Goal: Communication & Community: Answer question/provide support

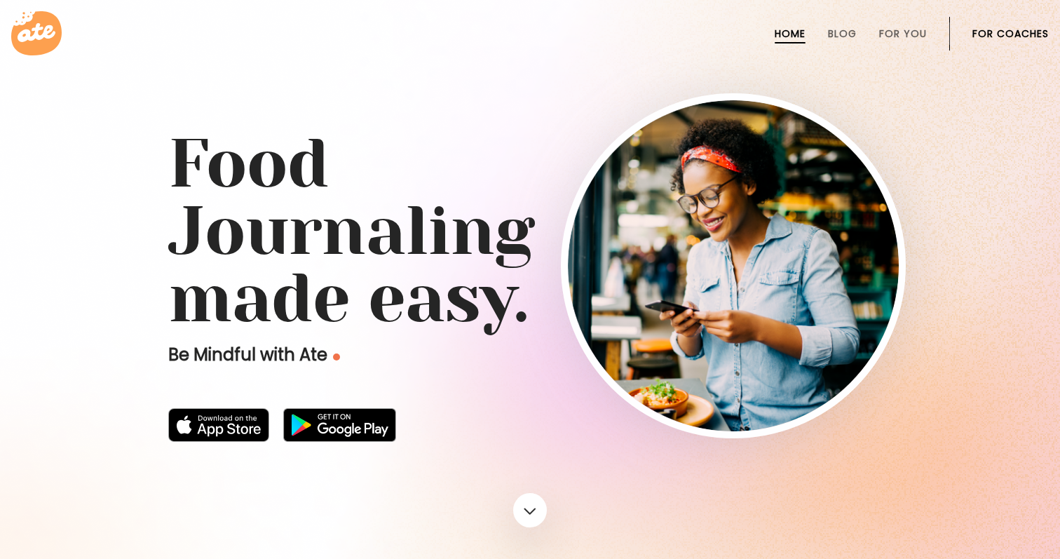
click at [997, 32] on link "For Coaches" at bounding box center [1010, 33] width 76 height 11
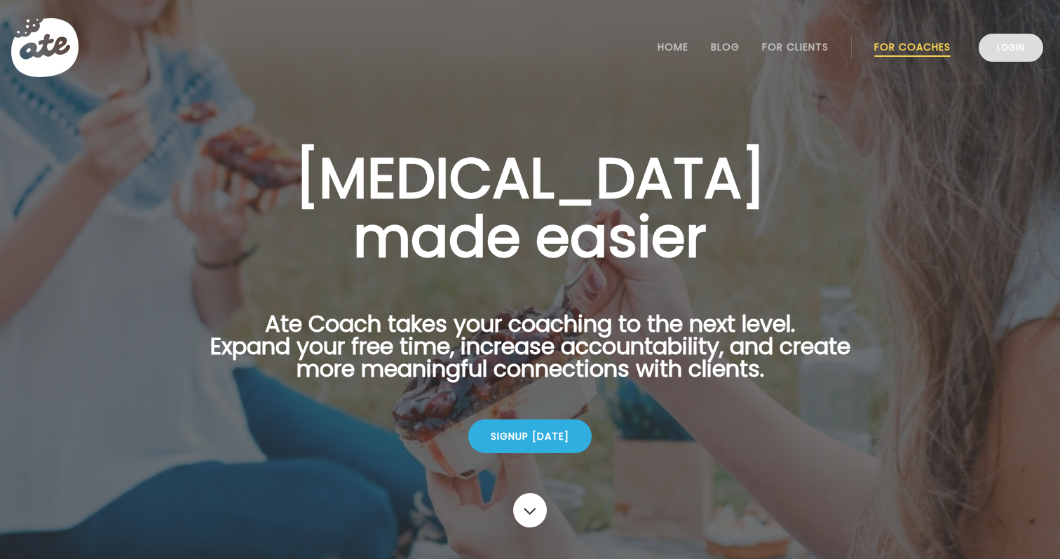
click at [1015, 51] on link "Login" at bounding box center [1011, 48] width 65 height 28
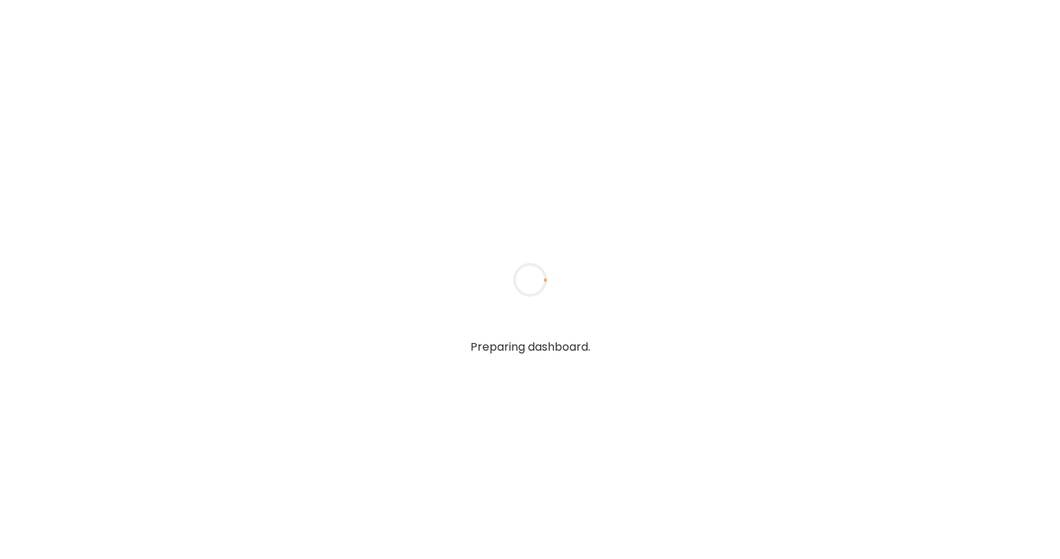
type textarea "**********"
type input "**********"
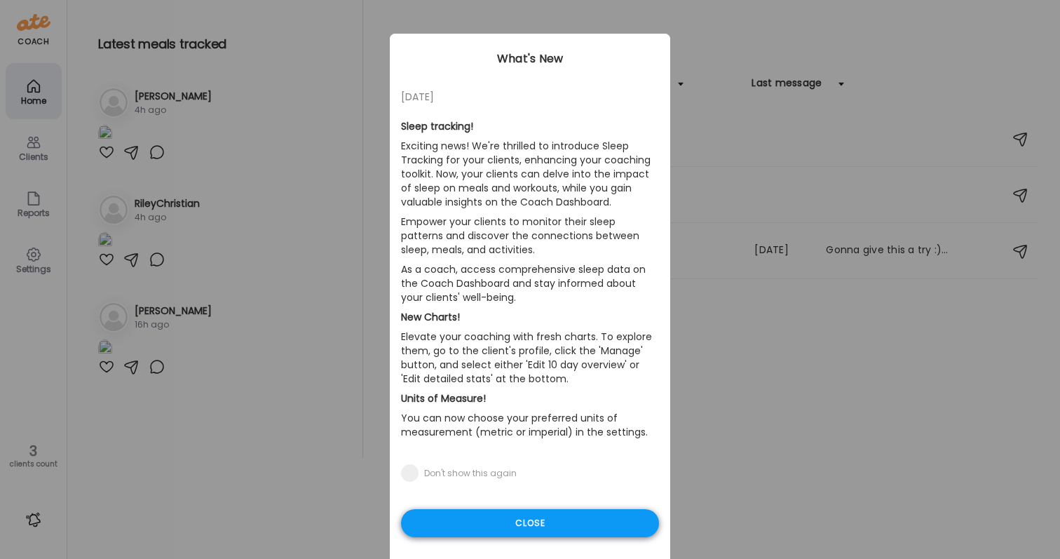
click at [496, 524] on div "Close" at bounding box center [530, 523] width 258 height 28
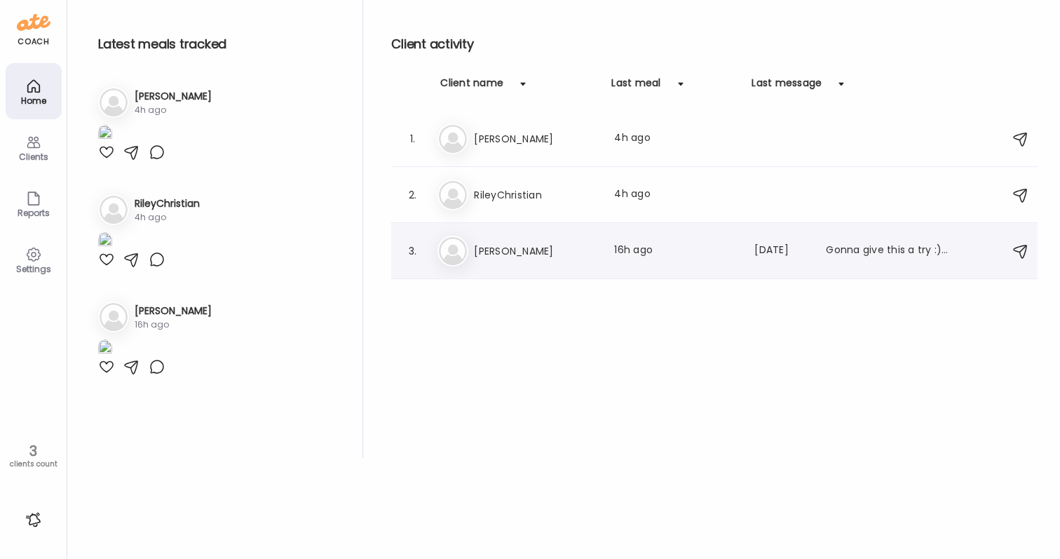
click at [495, 255] on h3 "[PERSON_NAME]" at bounding box center [535, 251] width 123 height 17
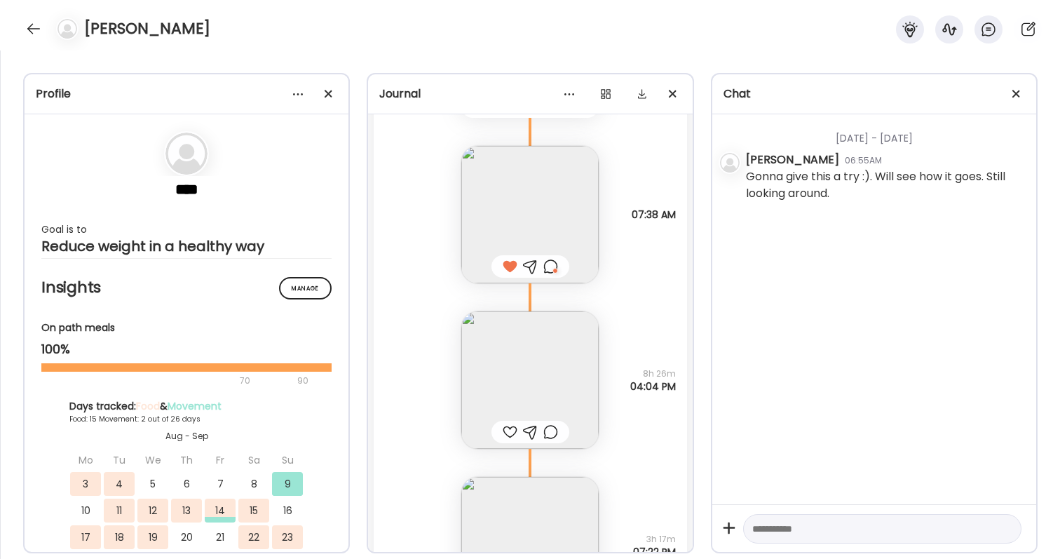
scroll to position [12585, 0]
click at [534, 362] on img at bounding box center [529, 383] width 137 height 137
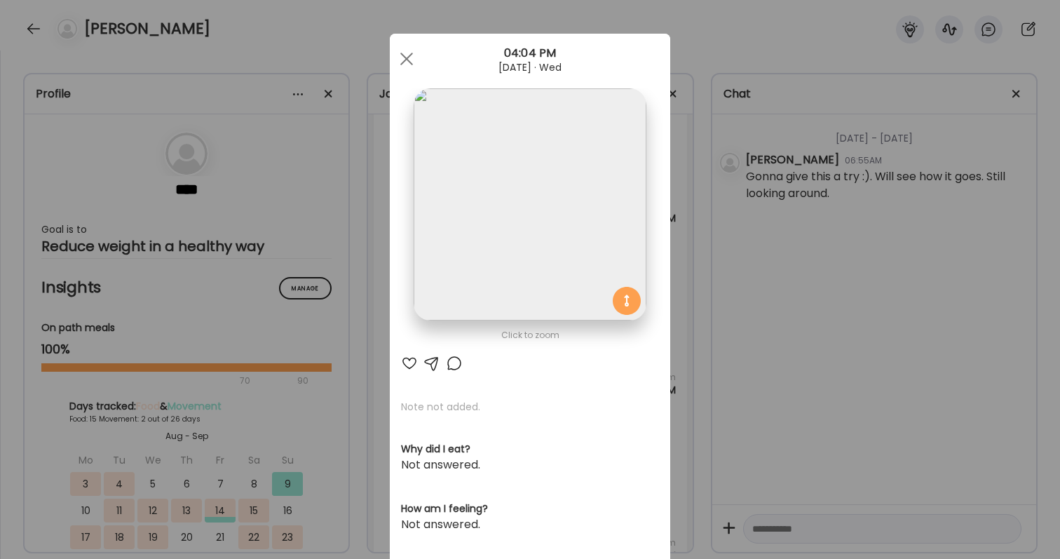
click at [412, 365] on div at bounding box center [409, 363] width 17 height 17
click at [769, 330] on div "Ate Coach Dashboard Wahoo! It’s official Take a moment to set up your Coach Pro…" at bounding box center [530, 279] width 1060 height 559
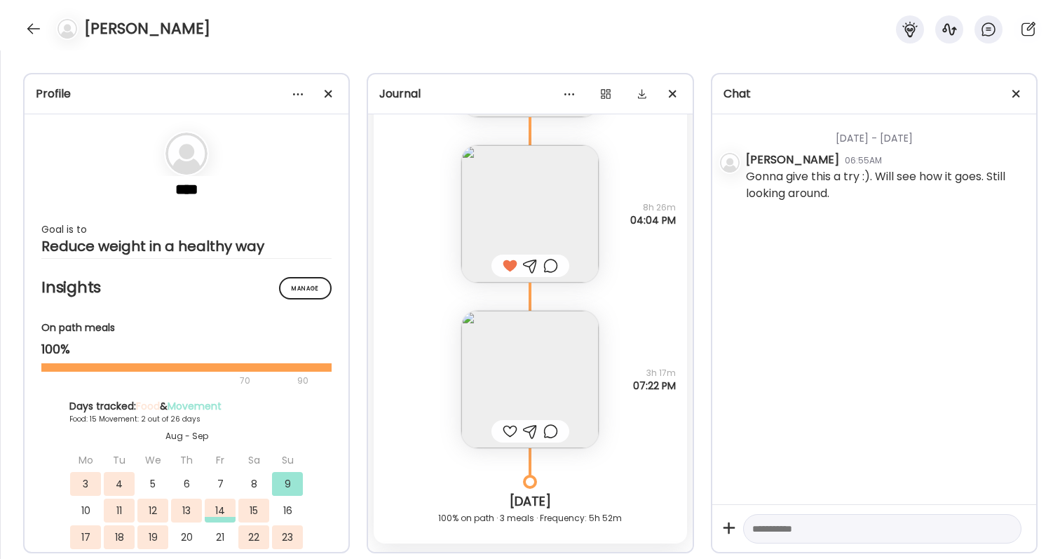
scroll to position [12756, 0]
click at [554, 408] on img at bounding box center [529, 377] width 137 height 137
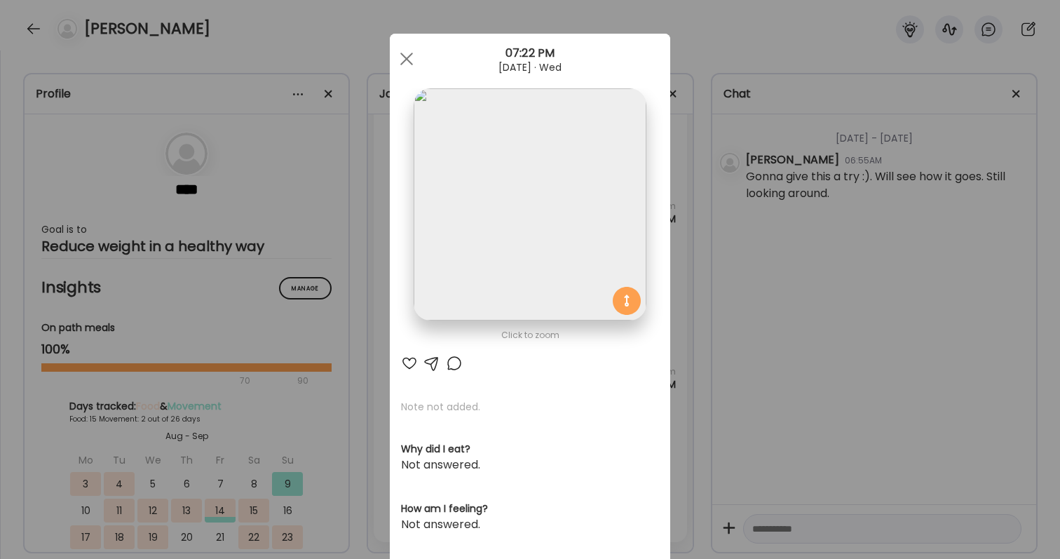
click at [865, 353] on div "Ate Coach Dashboard Wahoo! It’s official Take a moment to set up your Coach Pro…" at bounding box center [530, 279] width 1060 height 559
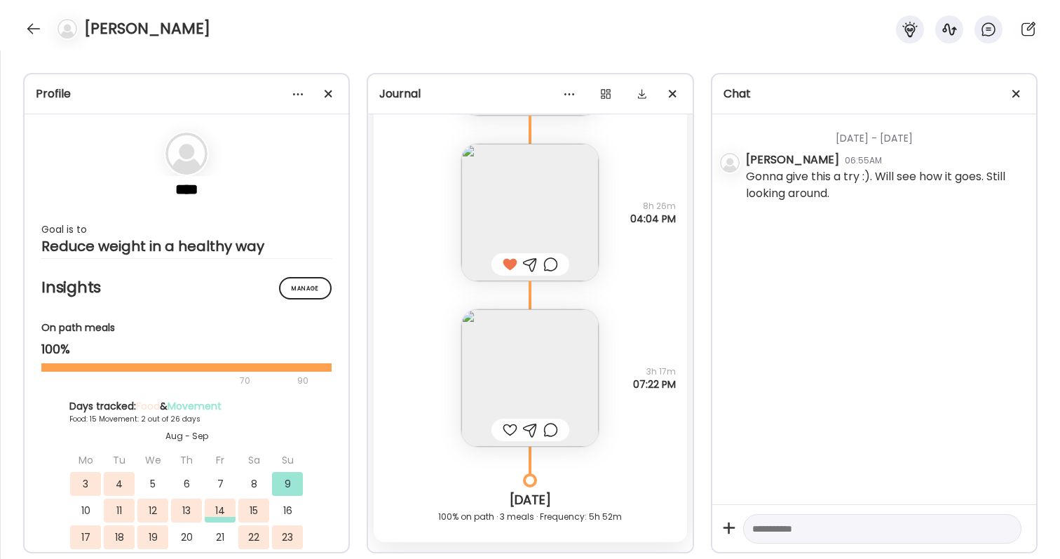
click at [507, 430] on div at bounding box center [510, 429] width 15 height 17
click at [552, 430] on div at bounding box center [550, 429] width 15 height 17
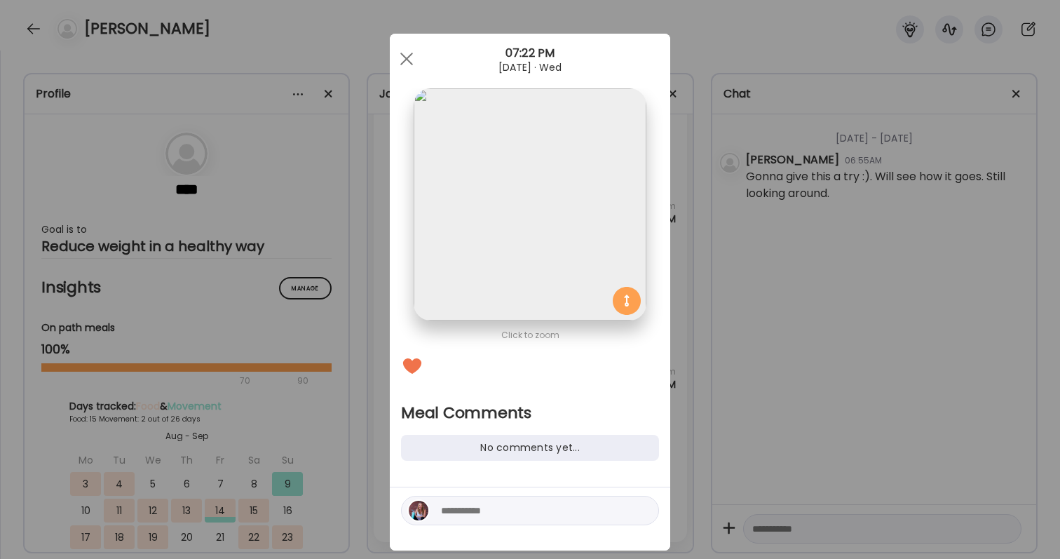
click at [534, 498] on div at bounding box center [530, 510] width 258 height 29
click at [527, 509] on textarea at bounding box center [535, 510] width 189 height 17
type textarea "**********"
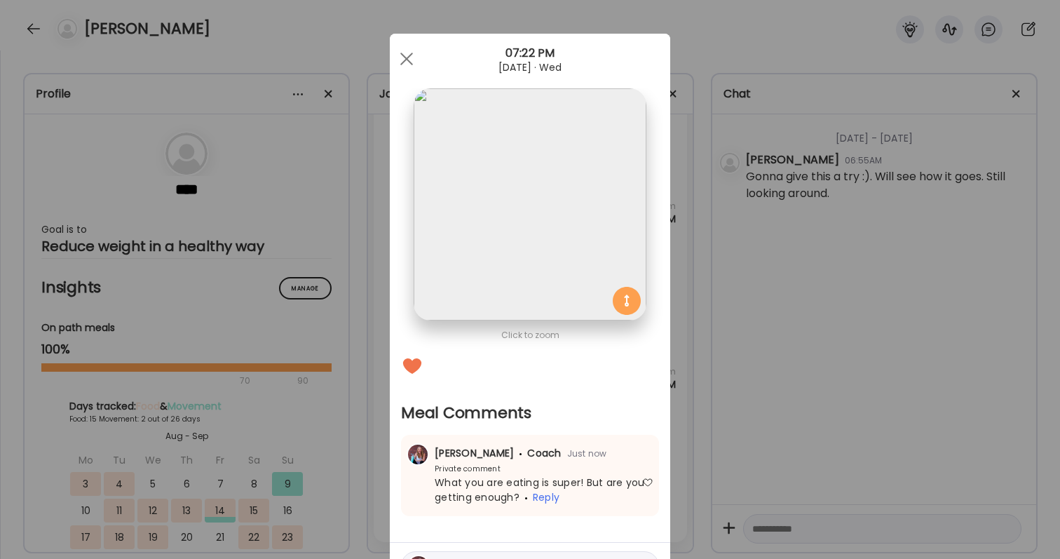
click at [773, 480] on div "Ate Coach Dashboard Wahoo! It’s official Take a moment to set up your Coach Pro…" at bounding box center [530, 279] width 1060 height 559
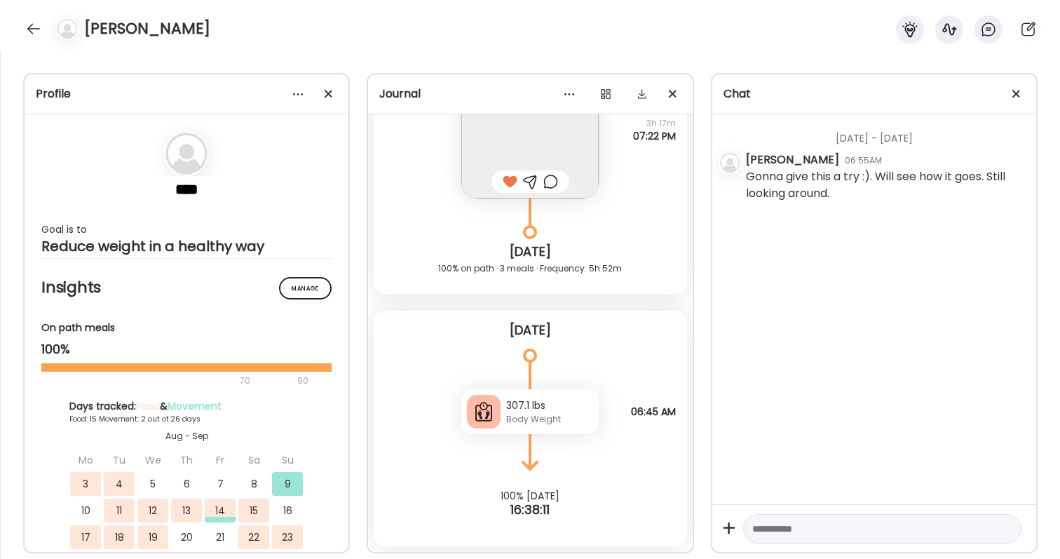
scroll to position [13005, 0]
click at [36, 32] on div at bounding box center [33, 29] width 22 height 22
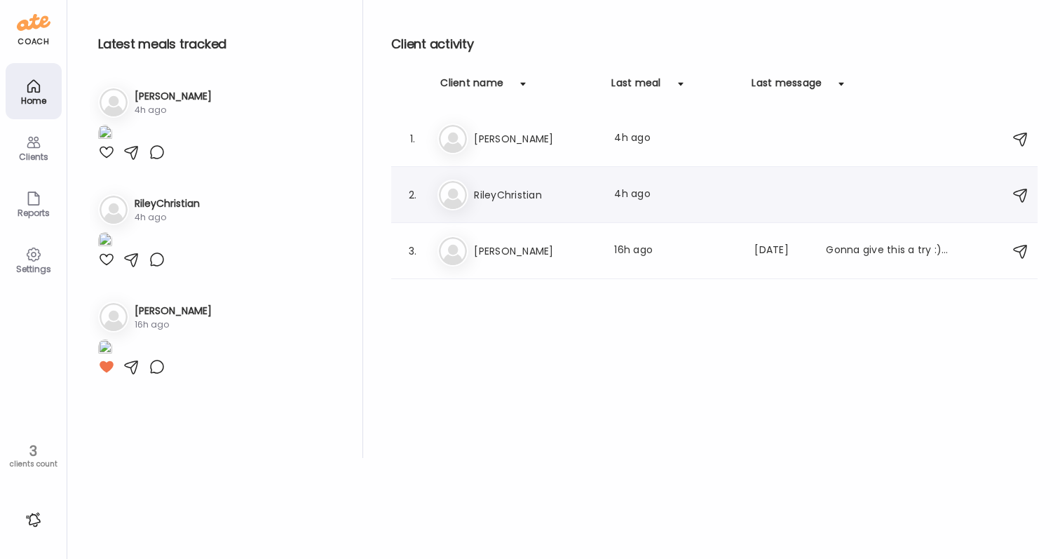
click at [538, 185] on div "Ri RileyChristian Last meal: 4h ago" at bounding box center [717, 194] width 558 height 31
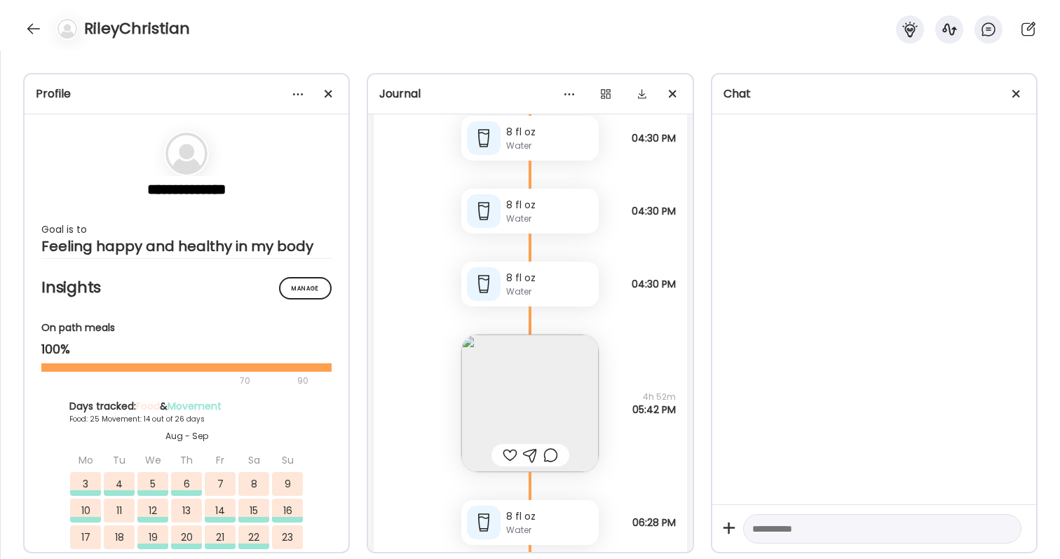
scroll to position [58553, 0]
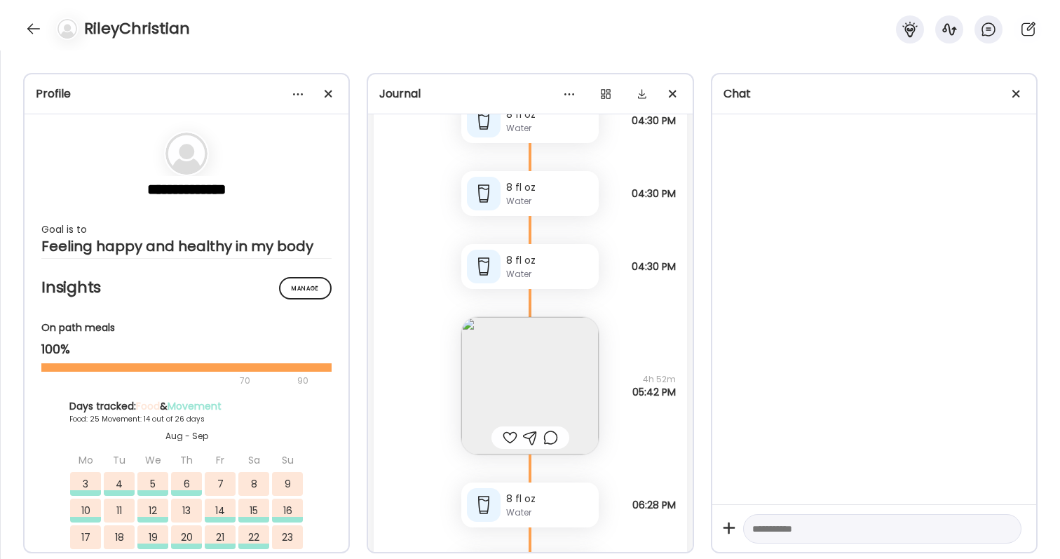
click at [506, 436] on div at bounding box center [510, 437] width 15 height 17
click at [548, 390] on img at bounding box center [529, 385] width 137 height 137
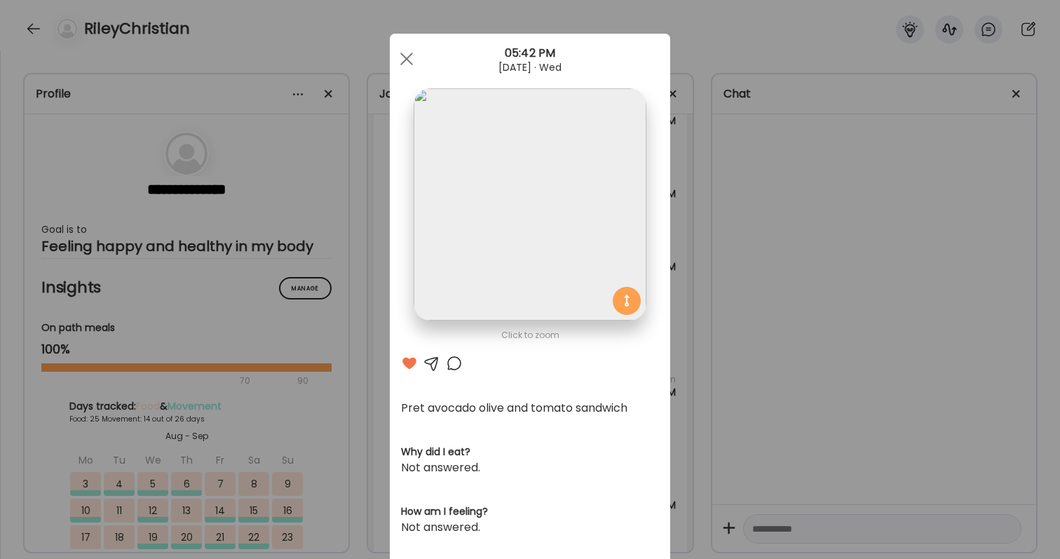
click at [776, 379] on div "Ate Coach Dashboard Wahoo! It’s official Take a moment to set up your Coach Pro…" at bounding box center [530, 279] width 1060 height 559
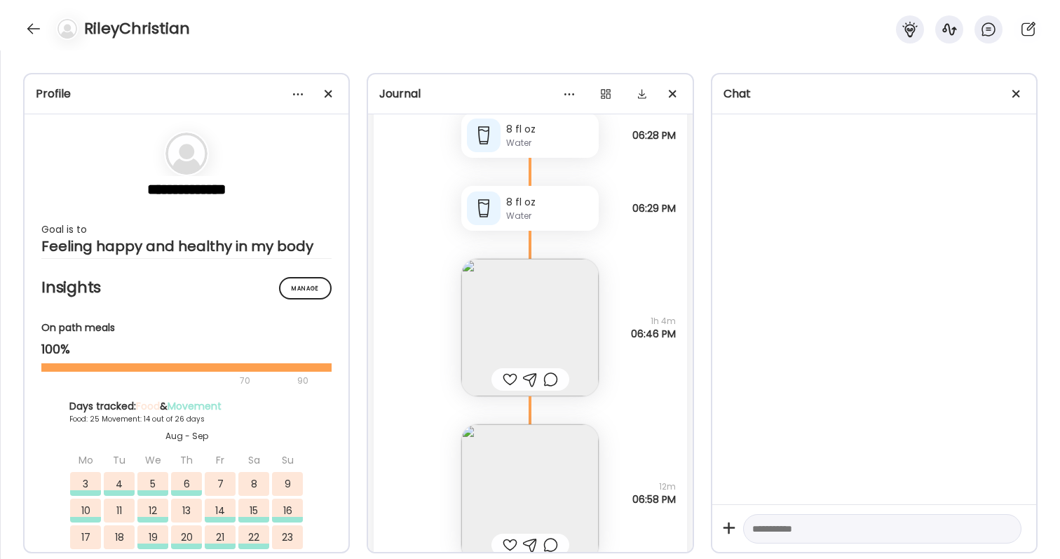
scroll to position [59022, 0]
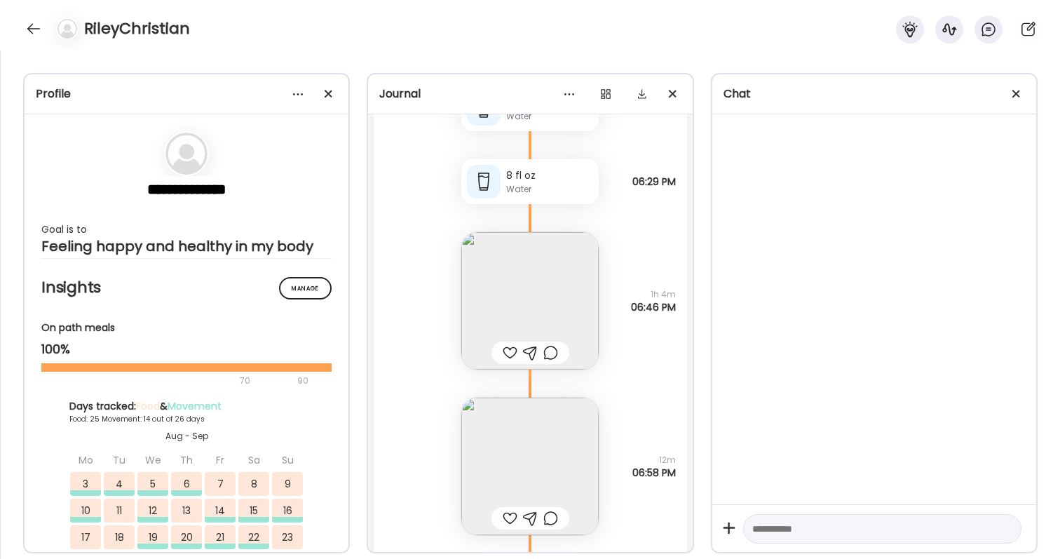
click at [550, 324] on img at bounding box center [529, 300] width 137 height 137
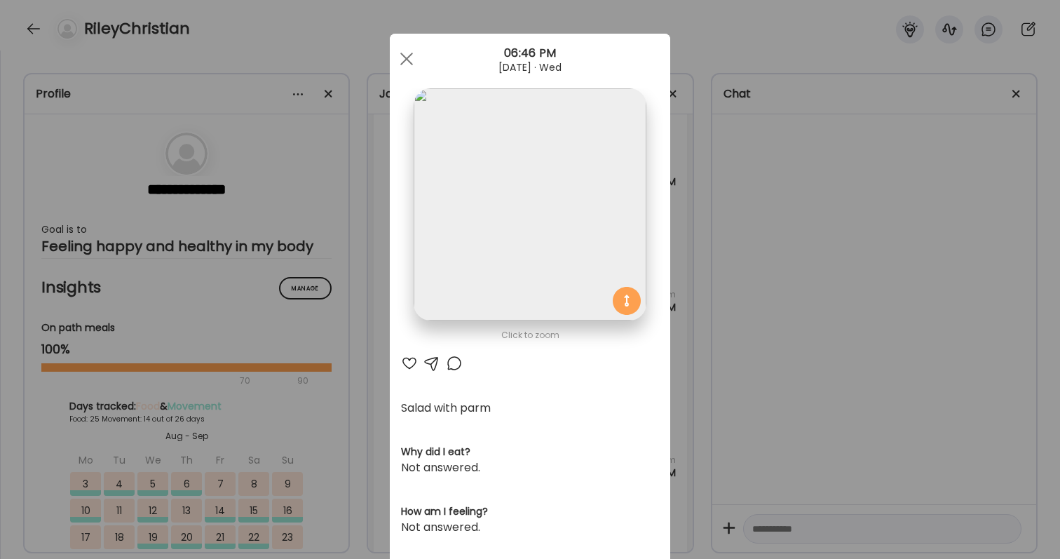
click at [775, 311] on div "Ate Coach Dashboard Wahoo! It’s official Take a moment to set up your Coach Pro…" at bounding box center [530, 279] width 1060 height 559
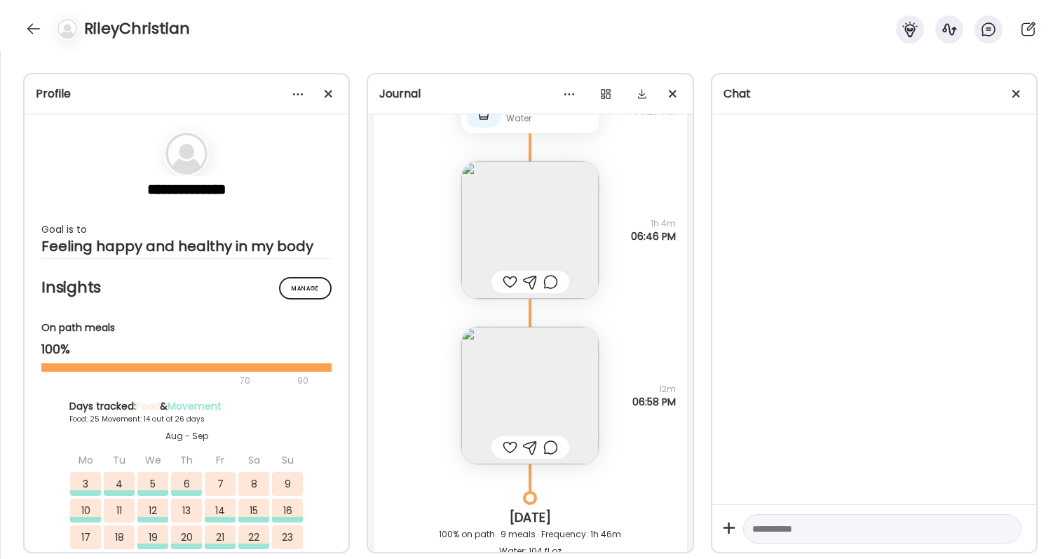
scroll to position [59112, 0]
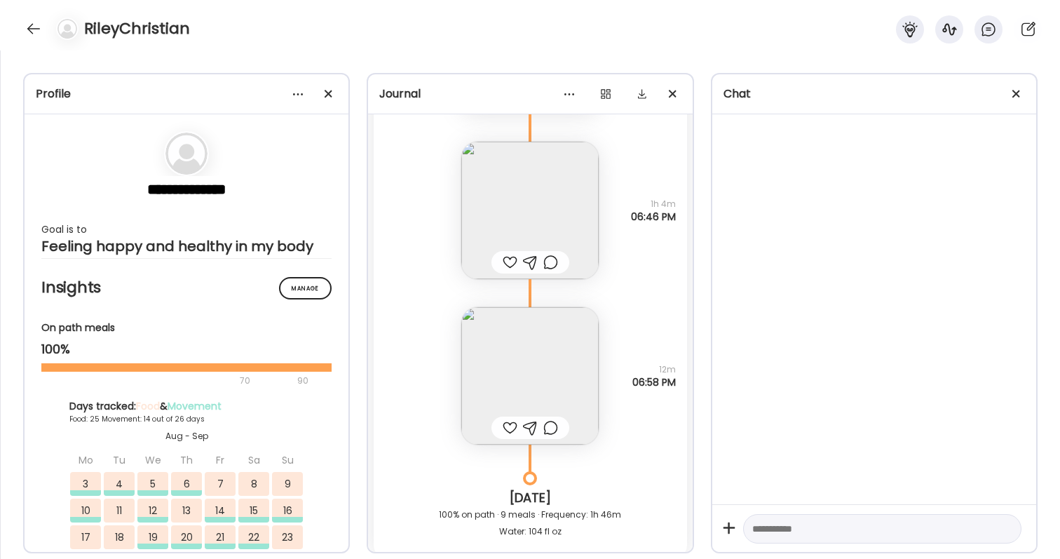
click at [529, 374] on img at bounding box center [529, 375] width 137 height 137
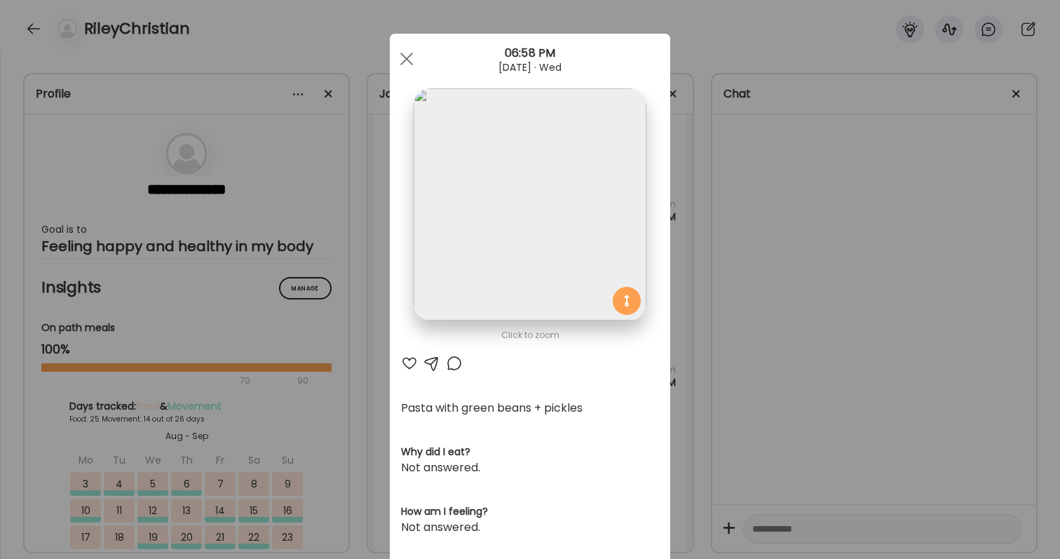
click at [711, 409] on div "Ate Coach Dashboard Wahoo! It’s official Take a moment to set up your Coach Pro…" at bounding box center [530, 279] width 1060 height 559
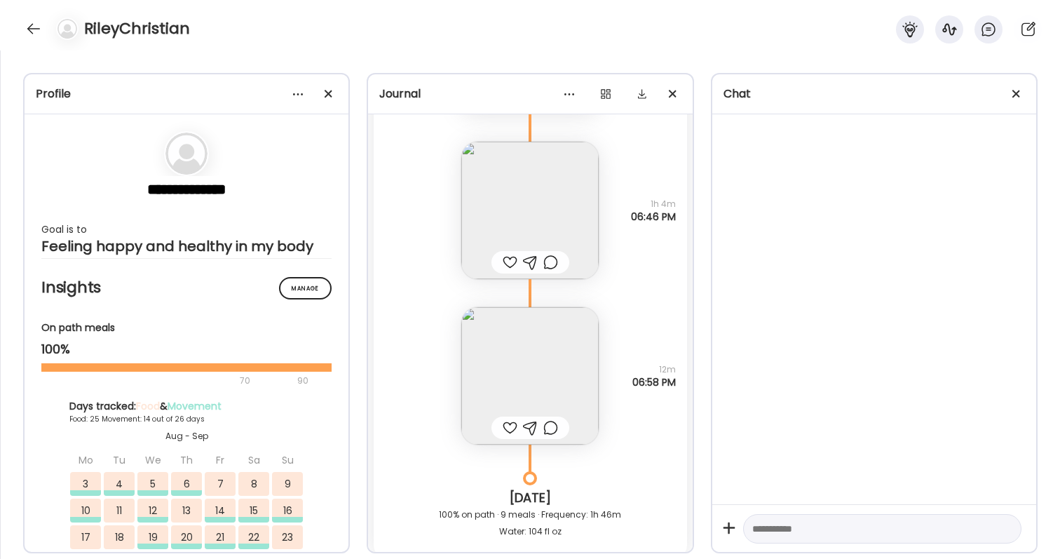
click at [507, 362] on img at bounding box center [529, 375] width 137 height 137
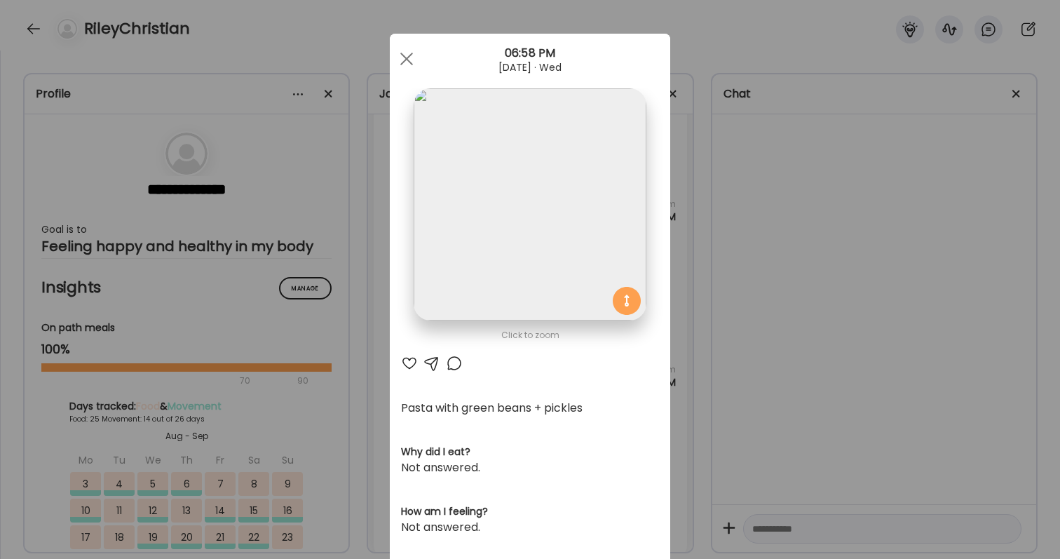
click at [409, 362] on div at bounding box center [409, 363] width 17 height 17
click at [457, 363] on div at bounding box center [454, 363] width 17 height 17
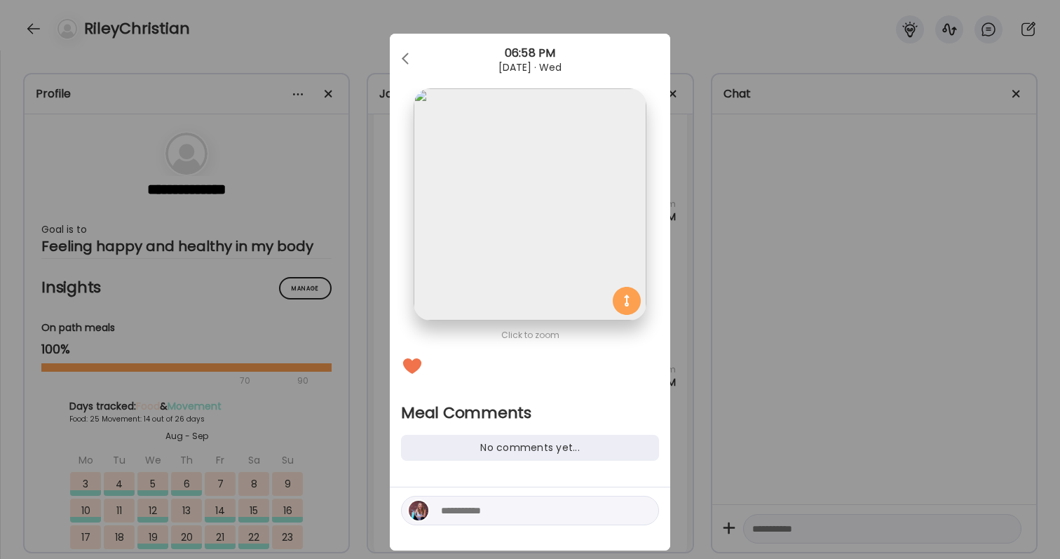
click at [494, 521] on div at bounding box center [530, 510] width 258 height 29
click at [499, 499] on div at bounding box center [530, 510] width 258 height 29
click at [501, 510] on textarea at bounding box center [535, 510] width 189 height 17
type textarea "*"
click at [875, 425] on div "Ate Coach Dashboard Wahoo! It’s official Take a moment to set up your Coach Pro…" at bounding box center [530, 279] width 1060 height 559
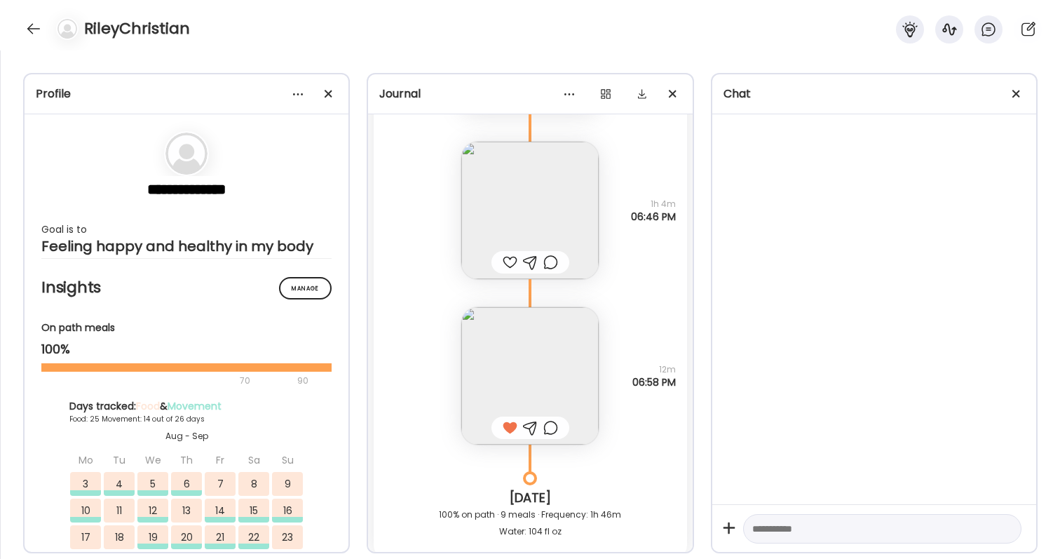
click at [508, 257] on div at bounding box center [510, 262] width 15 height 17
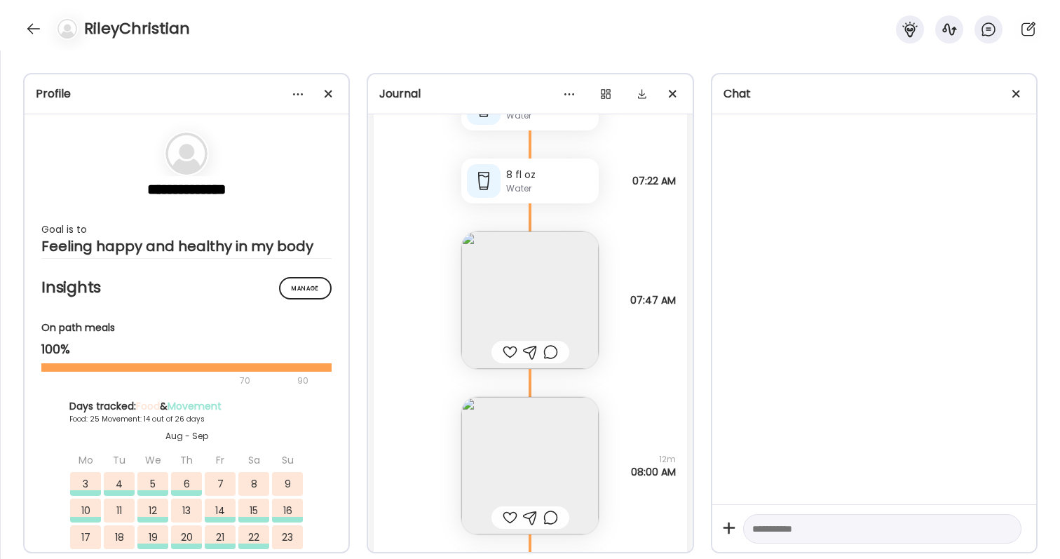
scroll to position [59699, 0]
click at [508, 257] on img at bounding box center [529, 296] width 137 height 137
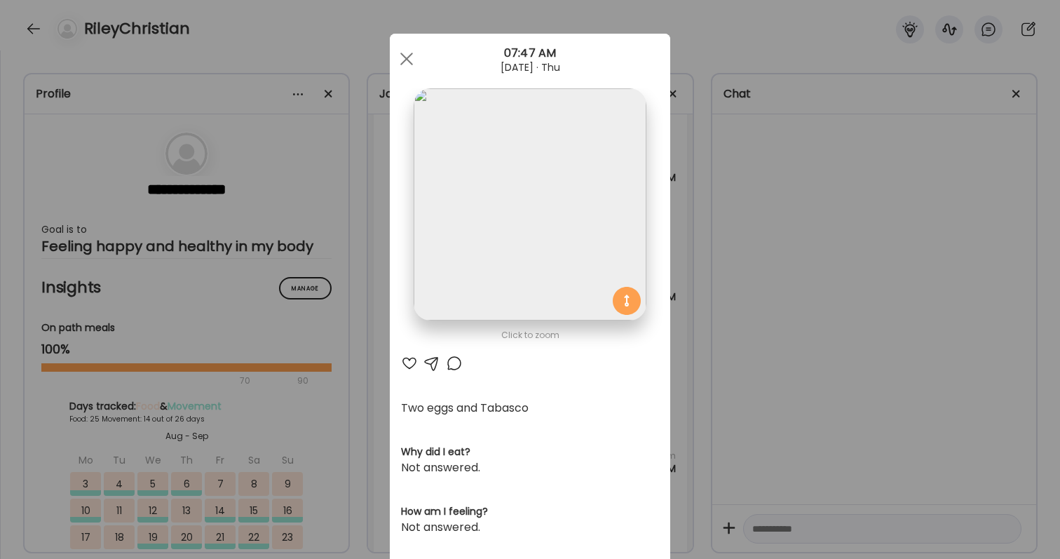
click at [416, 362] on div at bounding box center [409, 363] width 17 height 17
click at [452, 359] on div at bounding box center [454, 363] width 17 height 17
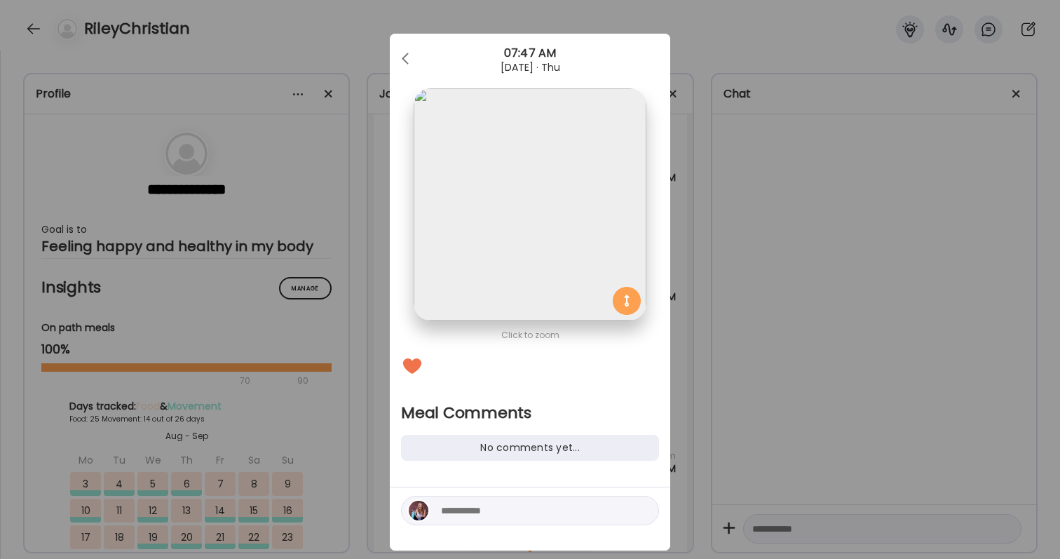
click at [454, 506] on textarea at bounding box center [535, 510] width 189 height 17
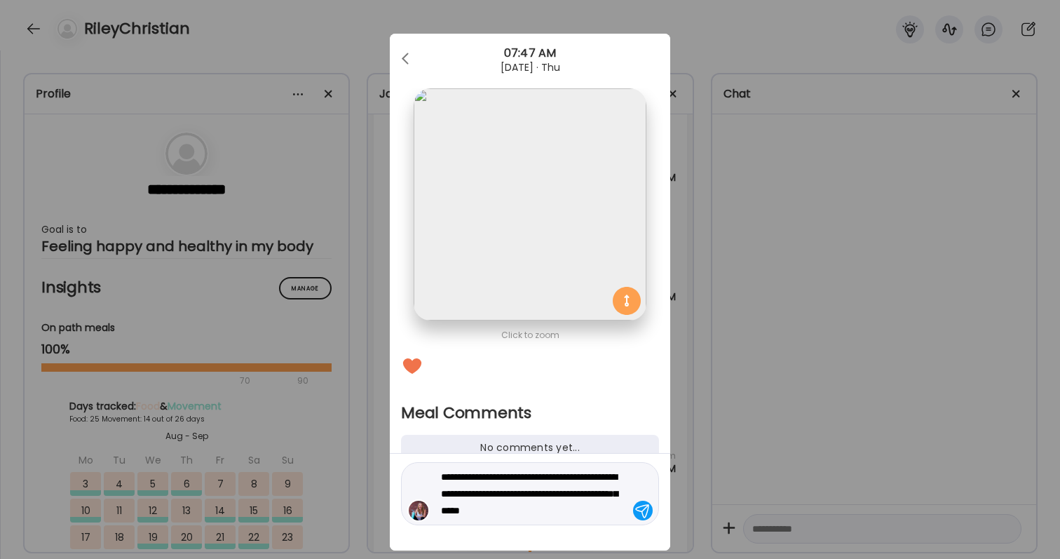
click at [584, 517] on textarea "**********" at bounding box center [535, 493] width 189 height 50
click at [576, 491] on textarea "**********" at bounding box center [535, 493] width 189 height 50
type textarea "**********"
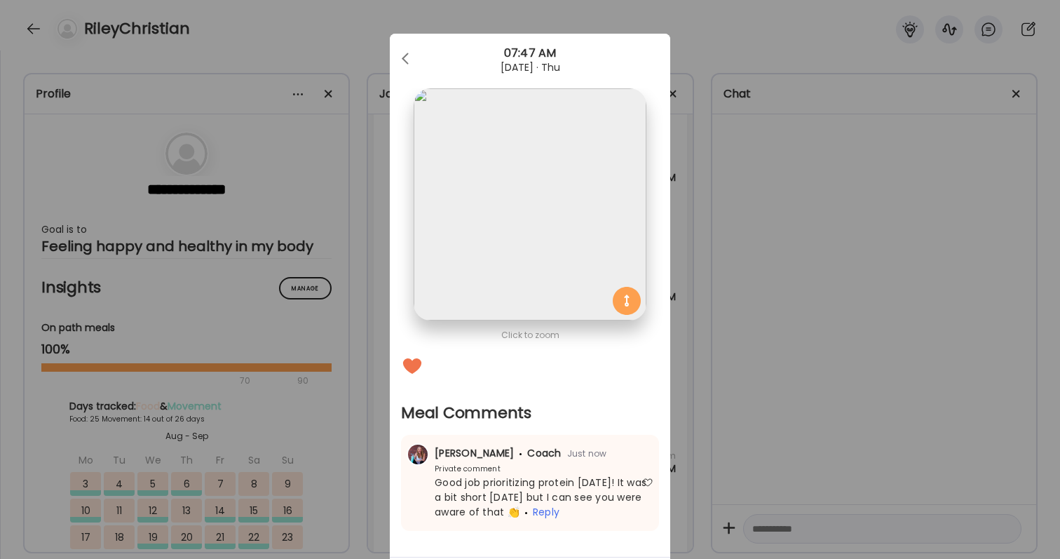
click at [860, 404] on div "Ate Coach Dashboard Wahoo! It’s official Take a moment to set up your Coach Pro…" at bounding box center [530, 279] width 1060 height 559
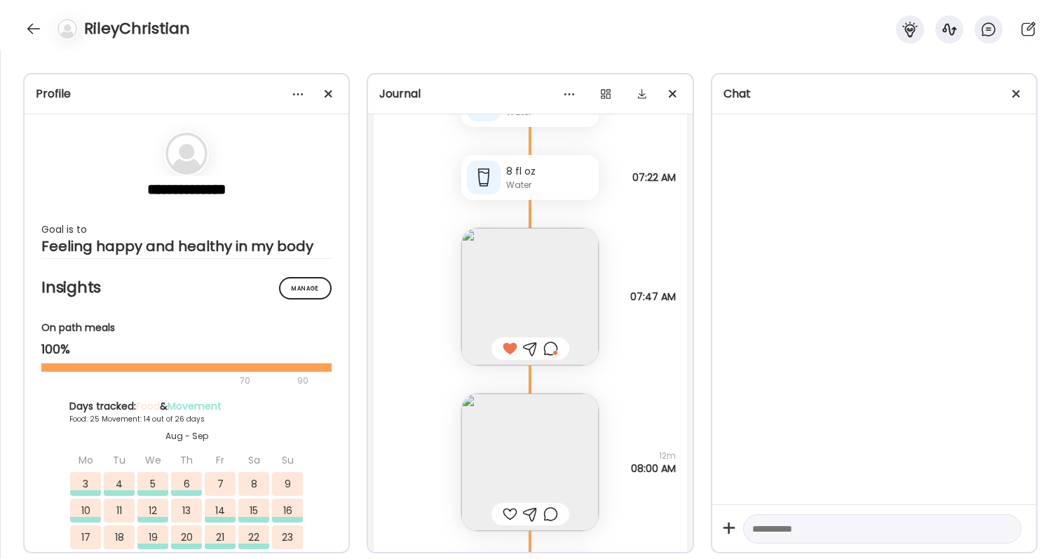
click at [522, 476] on img at bounding box center [529, 461] width 137 height 137
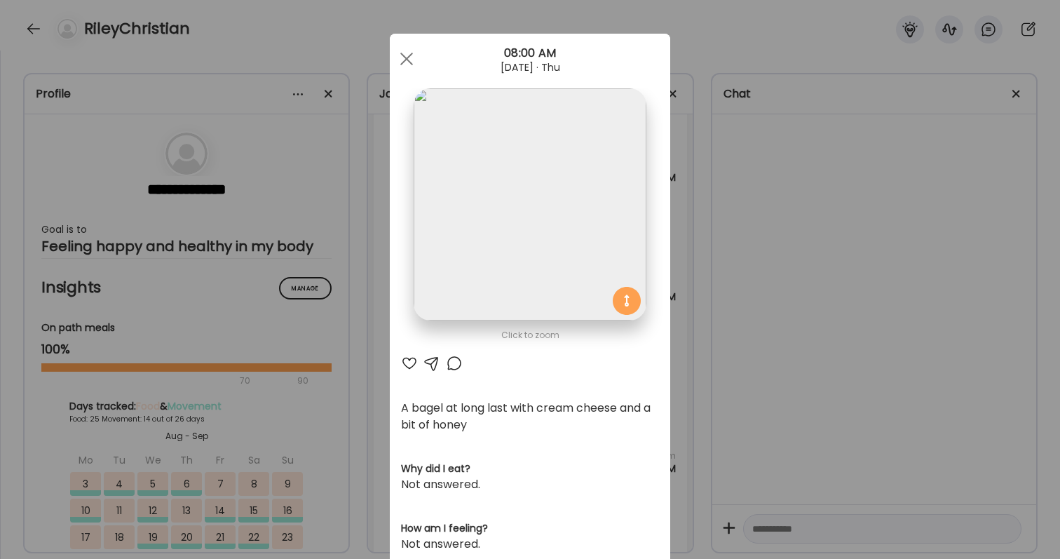
click at [404, 360] on div at bounding box center [409, 363] width 17 height 17
click at [688, 377] on div "Ate Coach Dashboard Wahoo! It’s official Take a moment to set up your Coach Pro…" at bounding box center [530, 279] width 1060 height 559
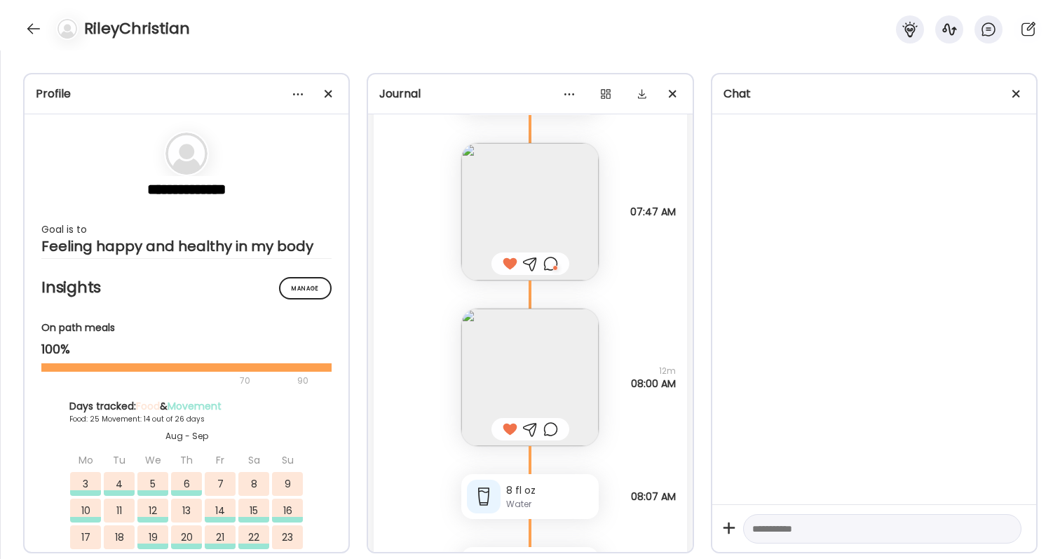
scroll to position [59804, 0]
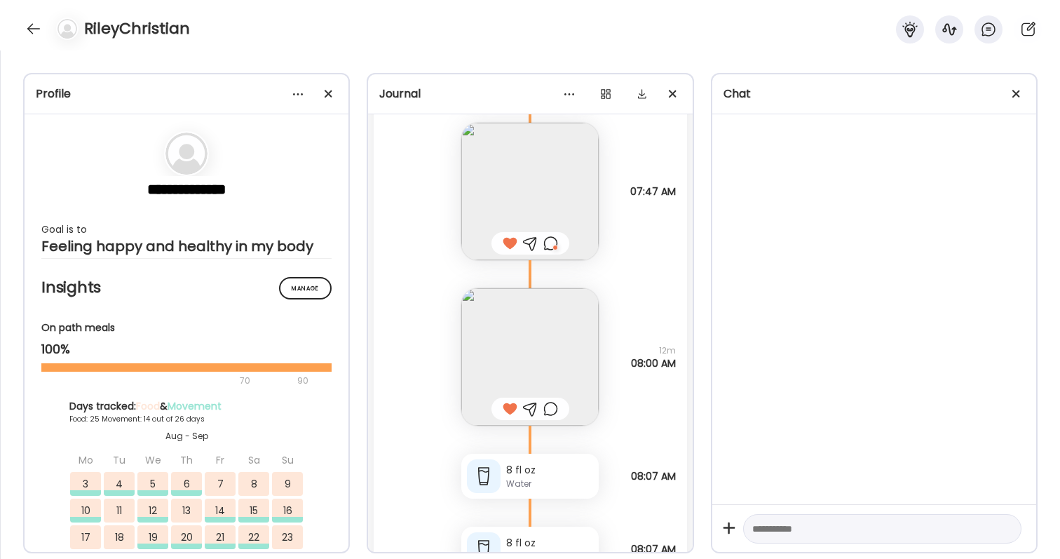
click at [548, 411] on div at bounding box center [550, 408] width 15 height 17
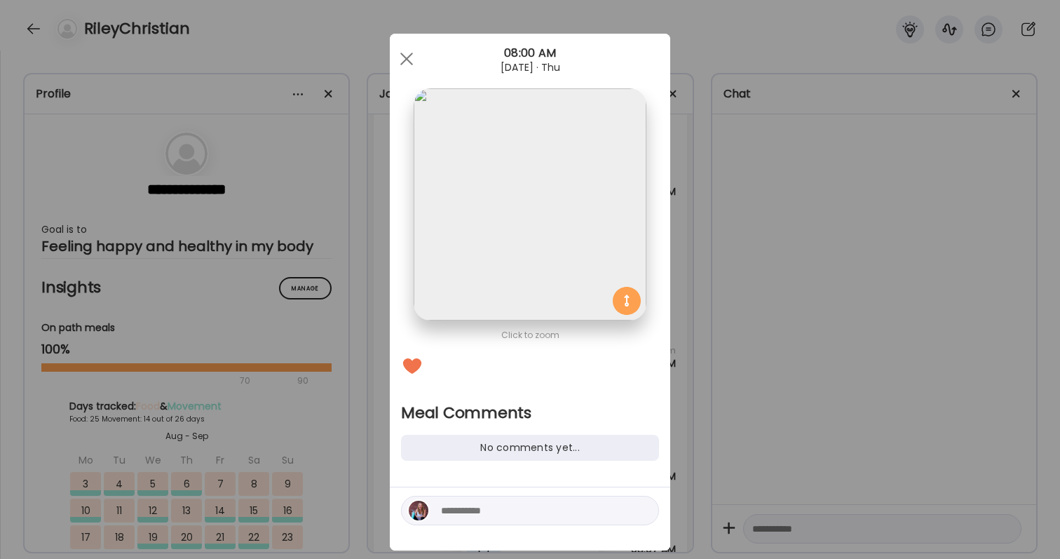
click at [518, 512] on textarea at bounding box center [535, 510] width 189 height 17
type textarea "*"
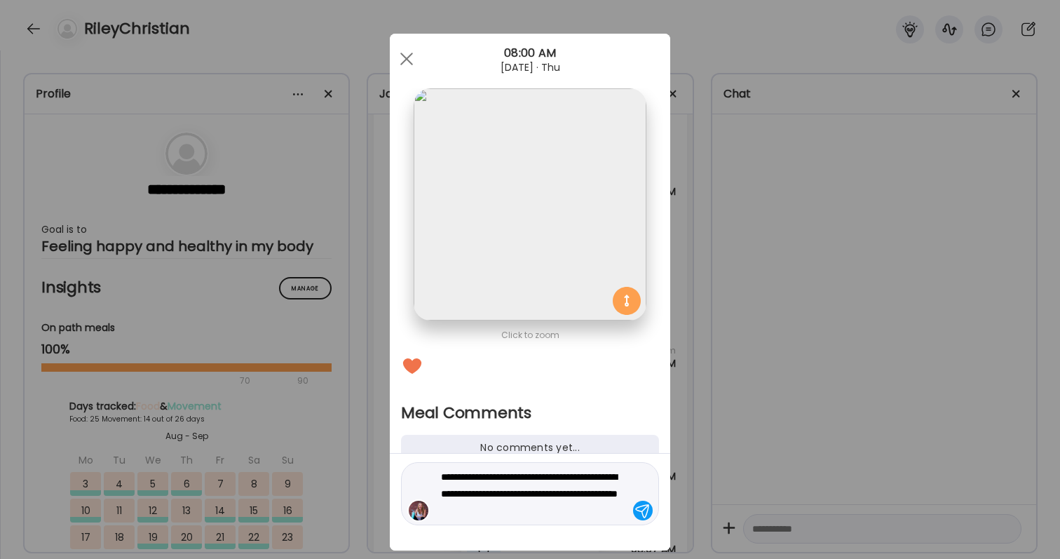
type textarea "**********"
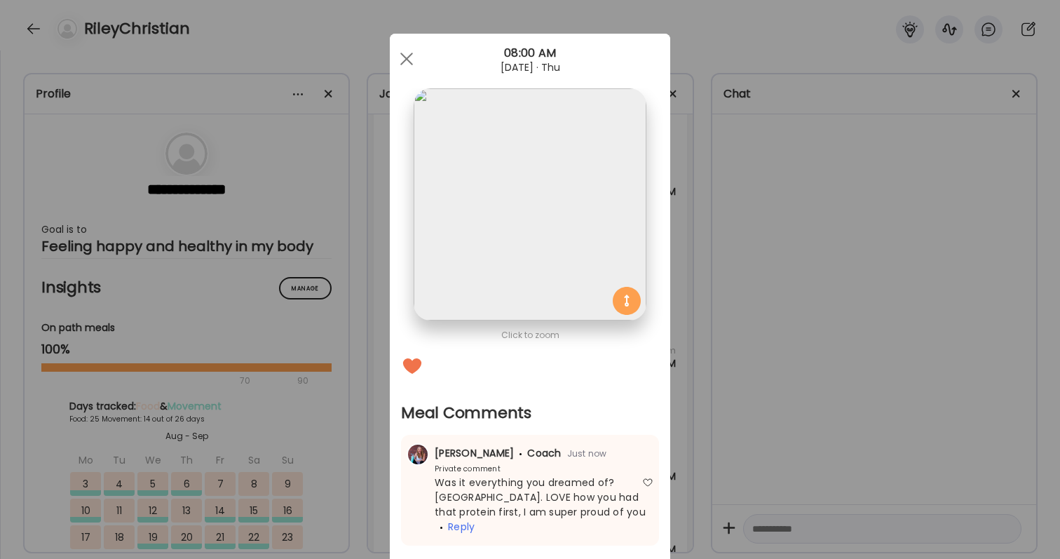
click at [745, 468] on div "Ate Coach Dashboard Wahoo! It’s official Take a moment to set up your Coach Pro…" at bounding box center [530, 279] width 1060 height 559
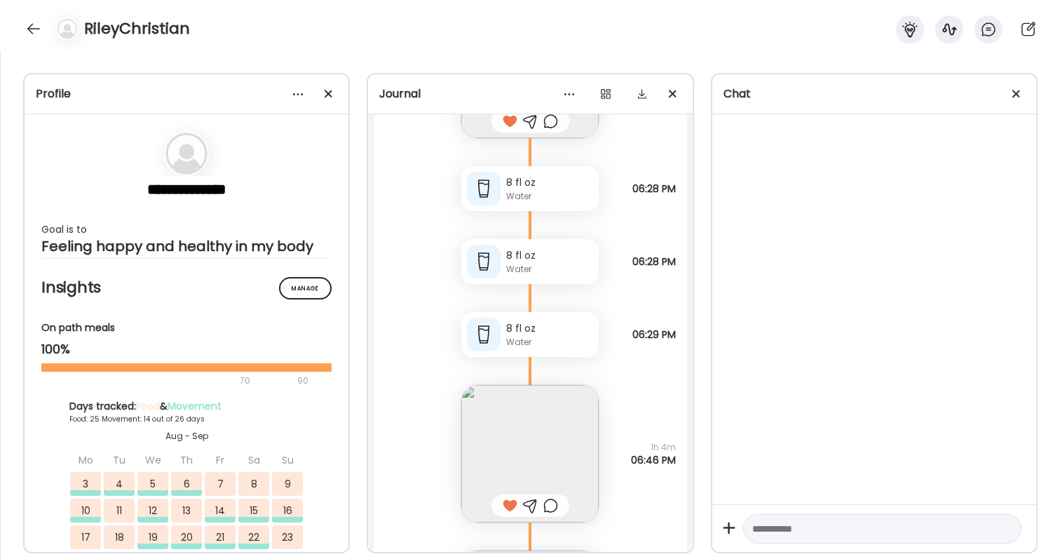
scroll to position [58869, 0]
click at [545, 501] on div at bounding box center [550, 504] width 15 height 17
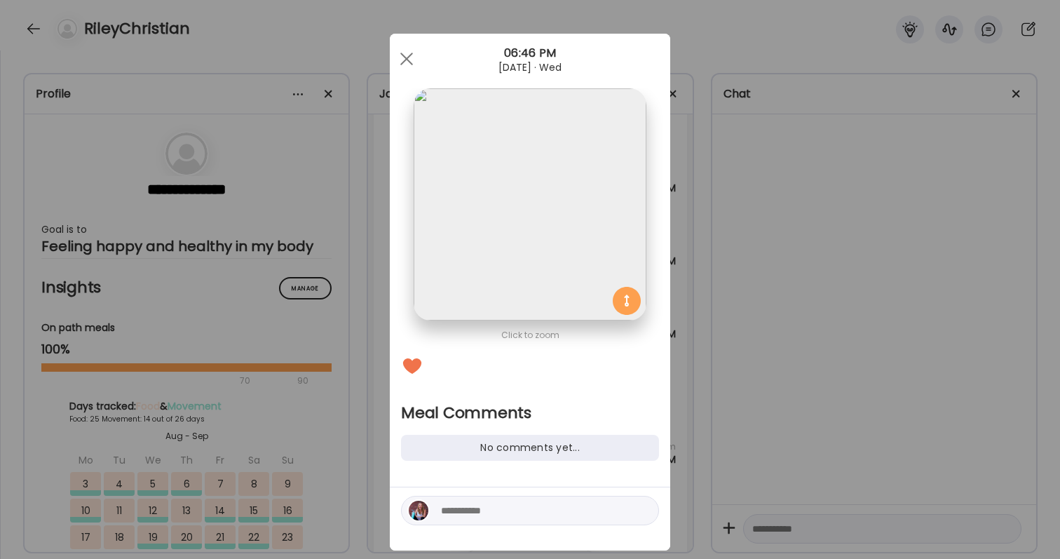
click at [528, 509] on textarea at bounding box center [535, 510] width 189 height 17
type textarea "**********"
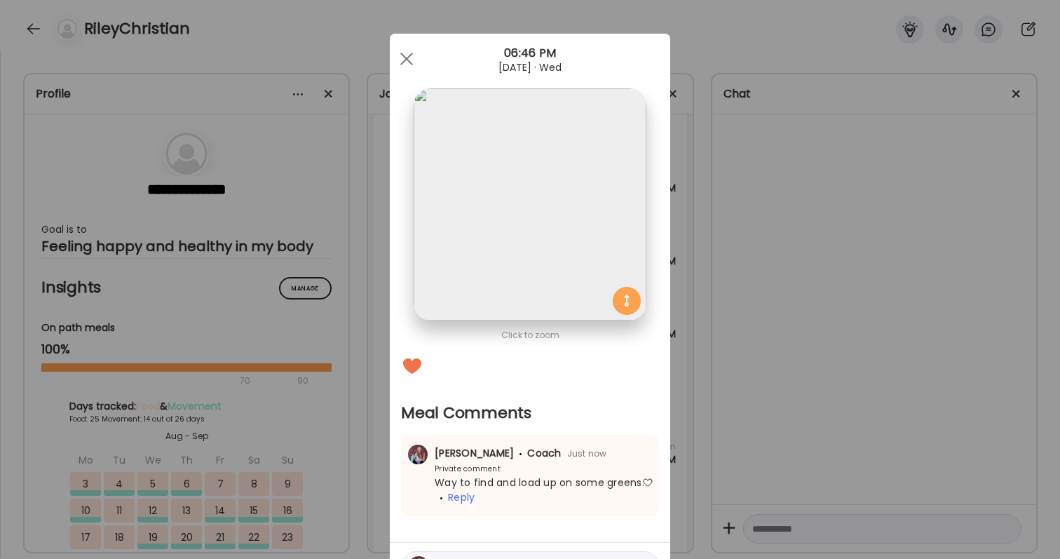
click at [741, 439] on div "Ate Coach Dashboard Wahoo! It’s official Take a moment to set up your Coach Pro…" at bounding box center [530, 279] width 1060 height 559
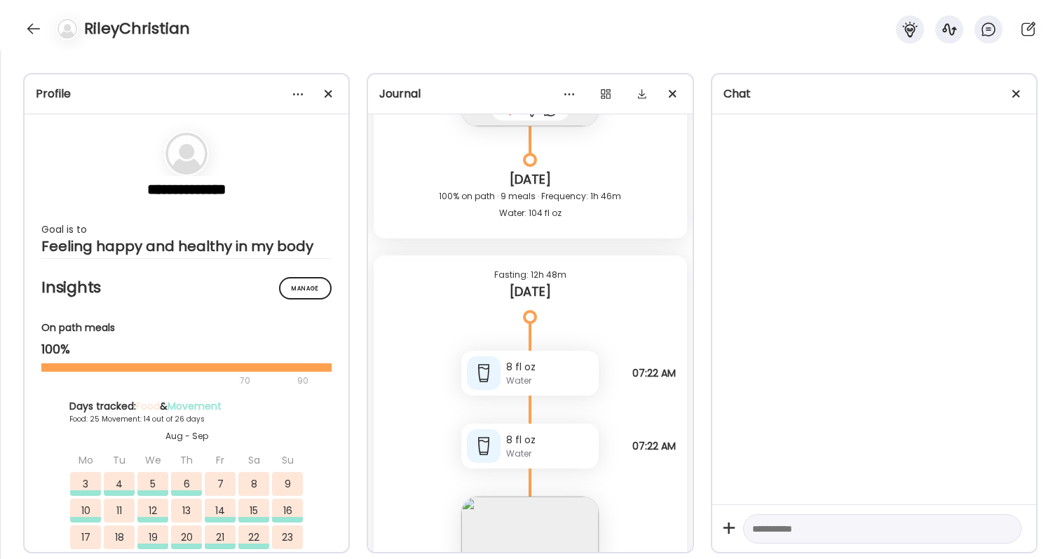
scroll to position [59592, 0]
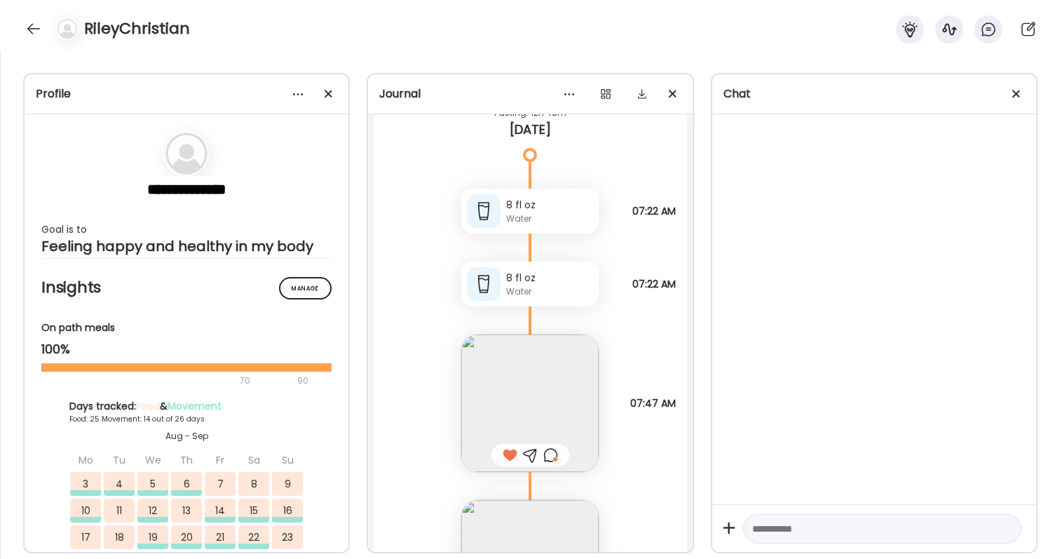
click at [550, 456] on div at bounding box center [550, 455] width 15 height 17
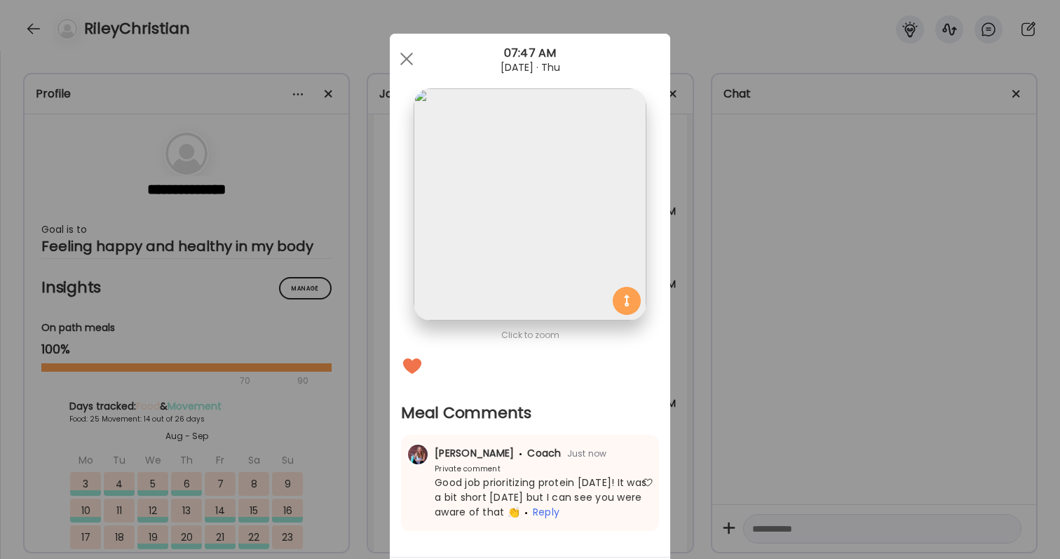
click at [545, 526] on div "[PERSON_NAME] Coach Just now Private comment Good job prioritizing protein [DAT…" at bounding box center [530, 483] width 258 height 96
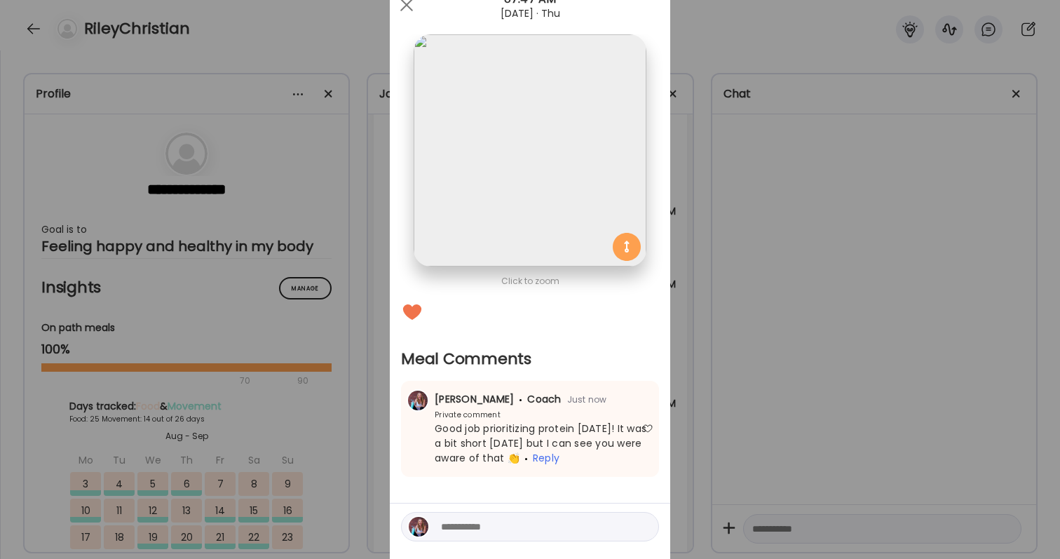
scroll to position [89, 0]
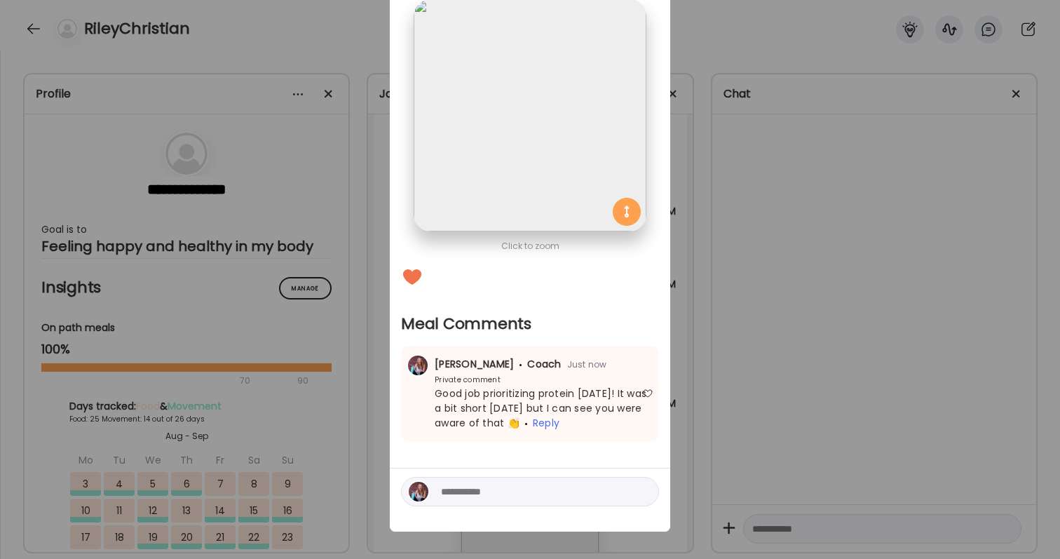
click at [531, 490] on textarea at bounding box center [535, 491] width 189 height 17
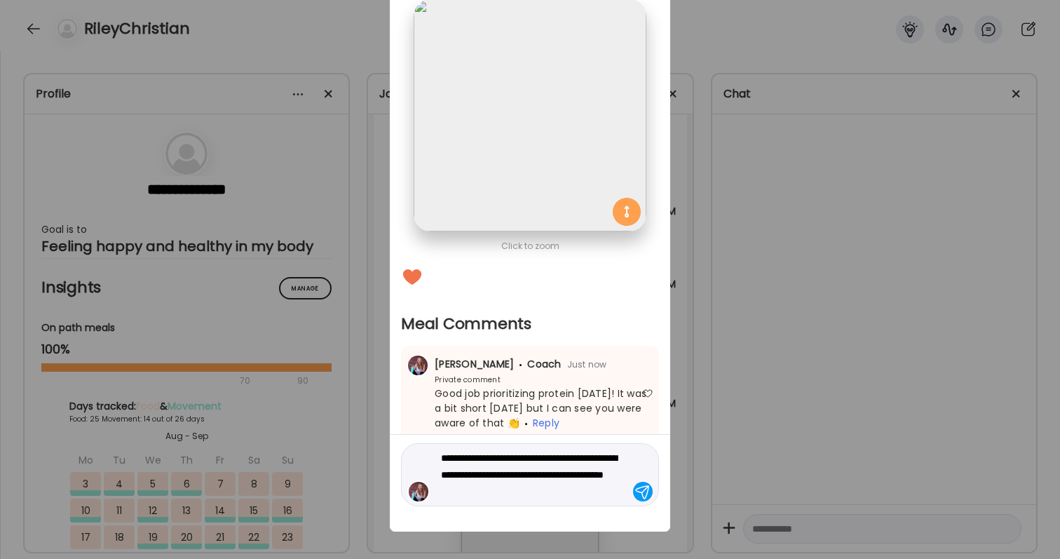
type textarea "**********"
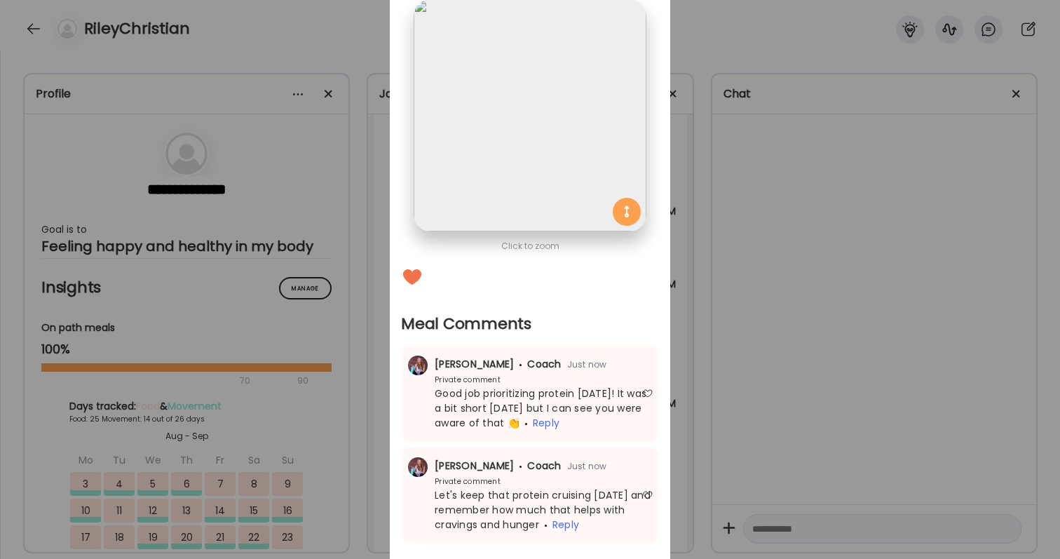
click at [857, 396] on div "Ate Coach Dashboard Wahoo! It’s official Take a moment to set up your Coach Pro…" at bounding box center [530, 279] width 1060 height 559
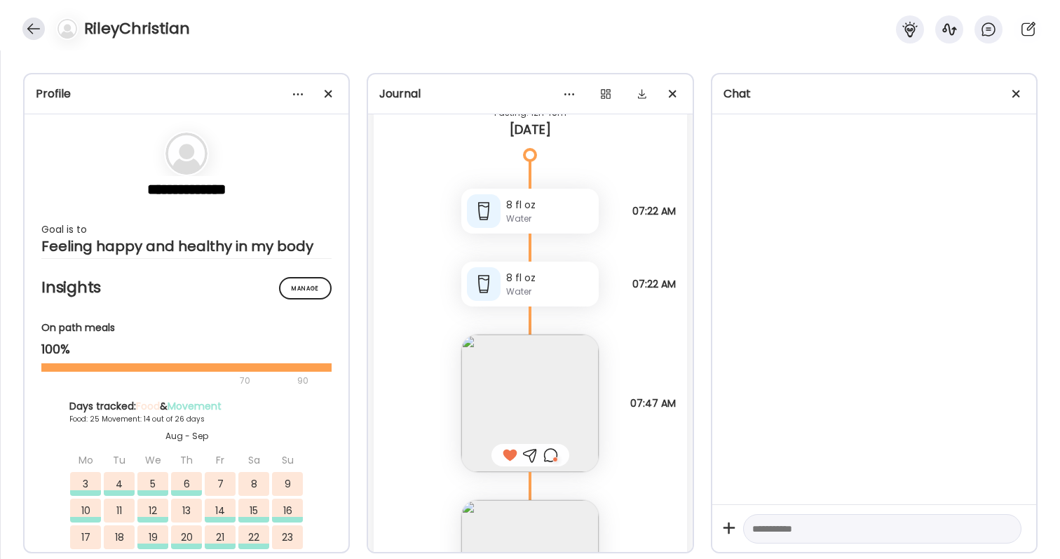
click at [33, 27] on div at bounding box center [33, 29] width 22 height 22
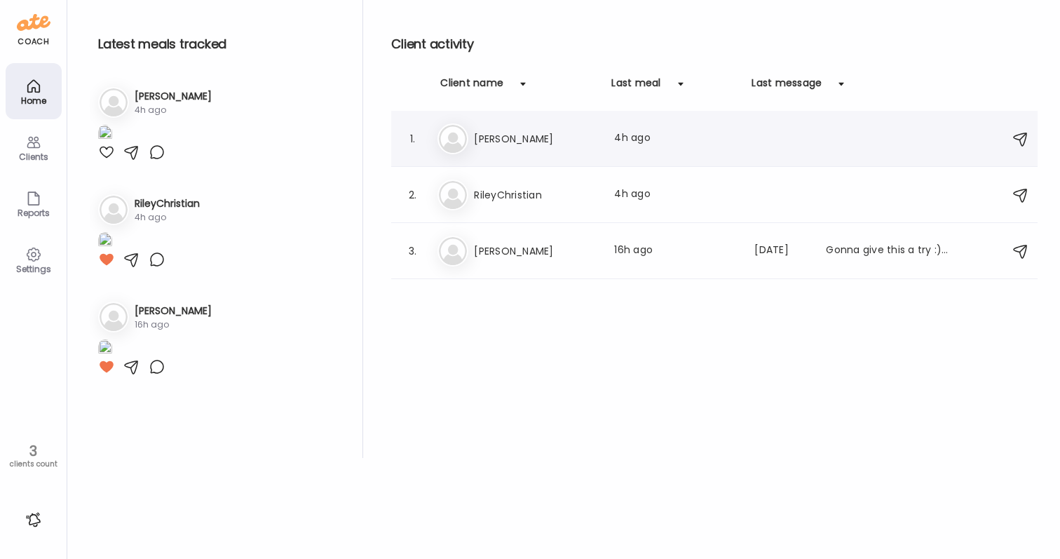
click at [466, 144] on img at bounding box center [453, 139] width 28 height 28
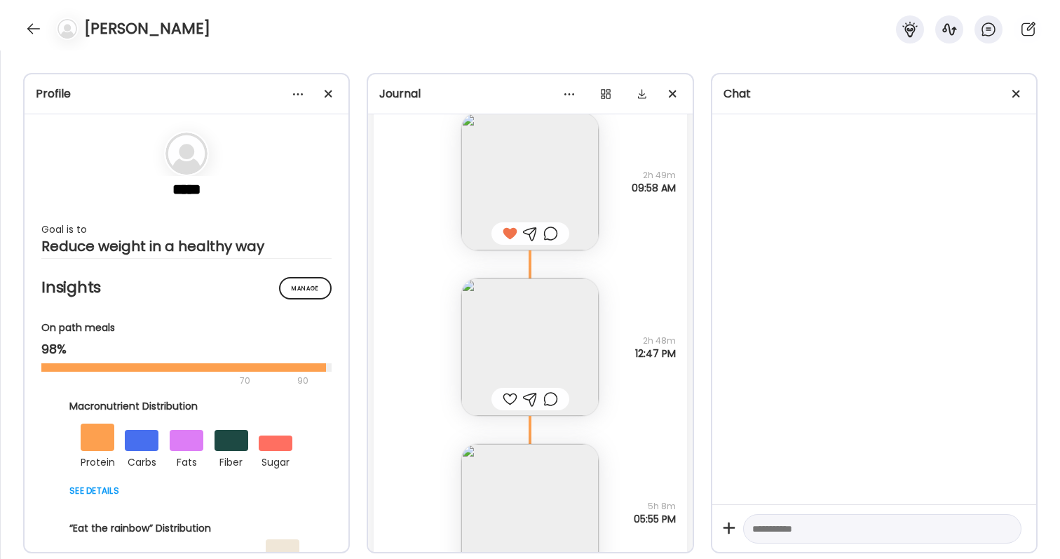
scroll to position [38680, 0]
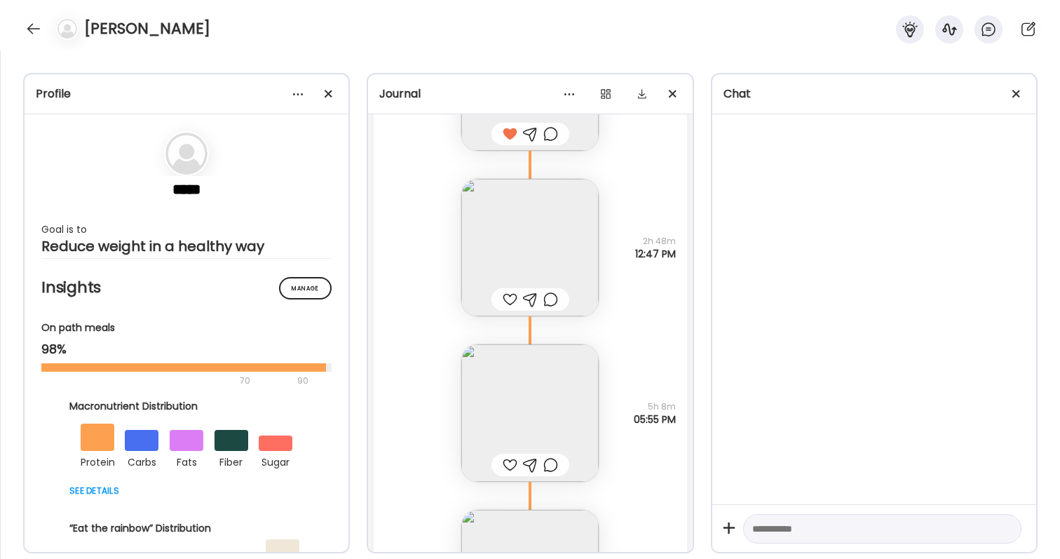
click at [547, 254] on img at bounding box center [529, 247] width 137 height 137
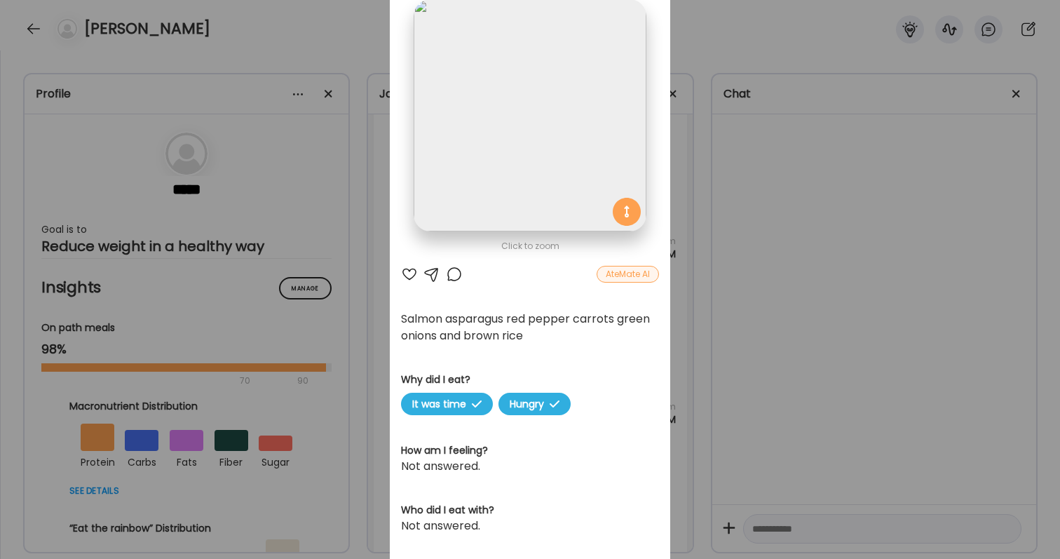
click at [412, 273] on div at bounding box center [409, 274] width 17 height 17
click at [449, 276] on div at bounding box center [454, 274] width 17 height 17
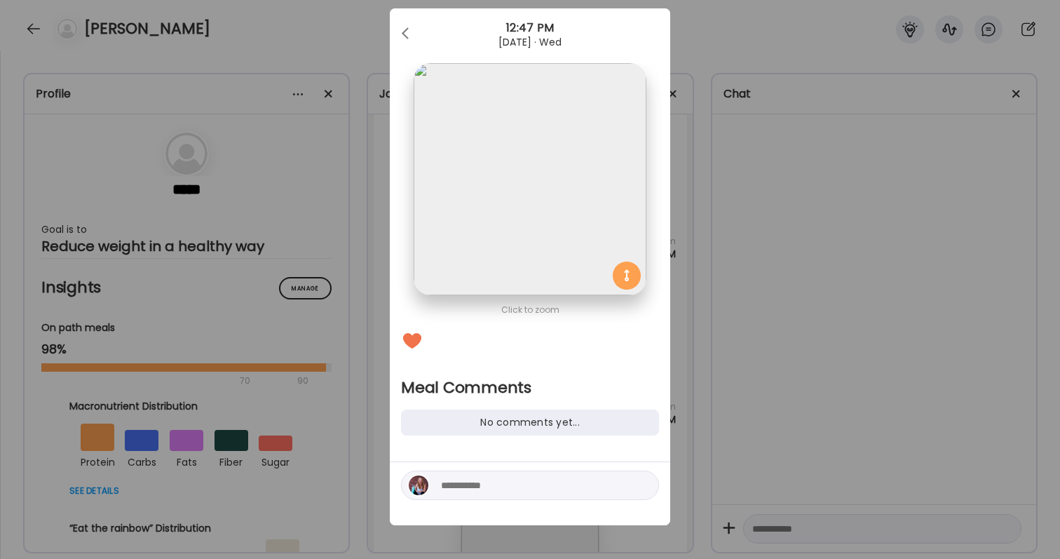
scroll to position [25, 0]
click at [482, 493] on textarea at bounding box center [535, 485] width 189 height 17
type textarea "*****"
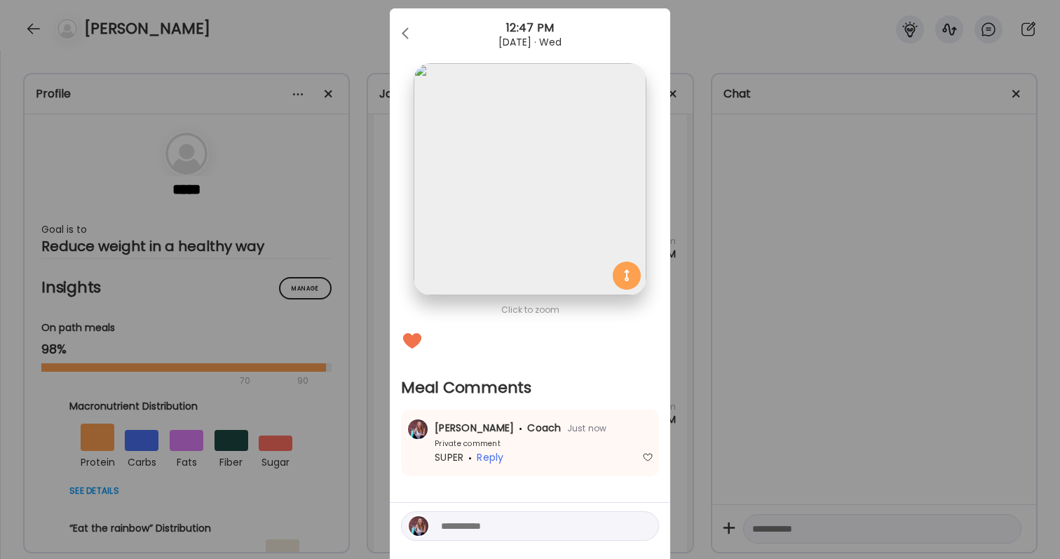
click at [763, 384] on div "Ate Coach Dashboard Wahoo! It’s official Take a moment to set up your Coach Pro…" at bounding box center [530, 279] width 1060 height 559
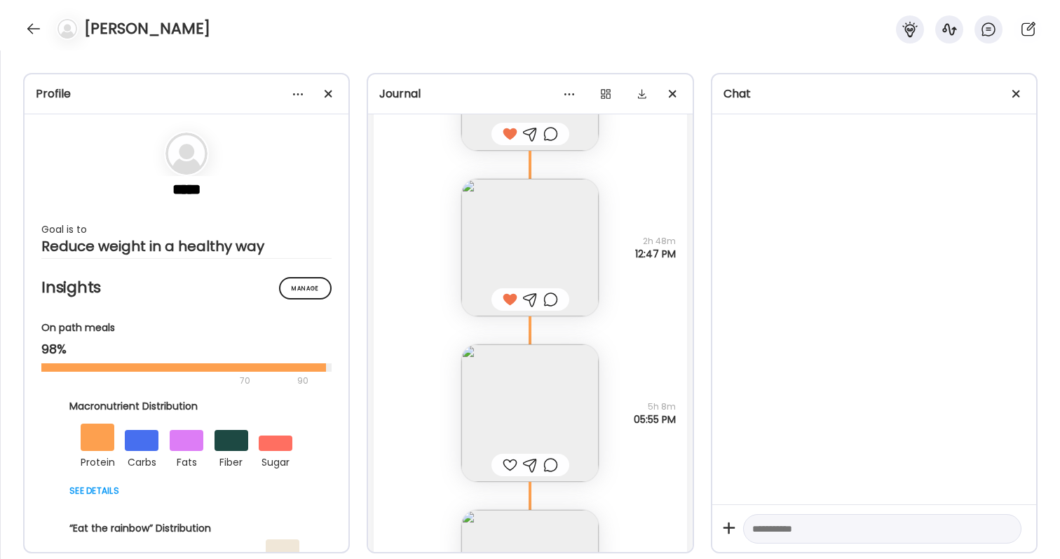
click at [529, 412] on img at bounding box center [529, 412] width 137 height 137
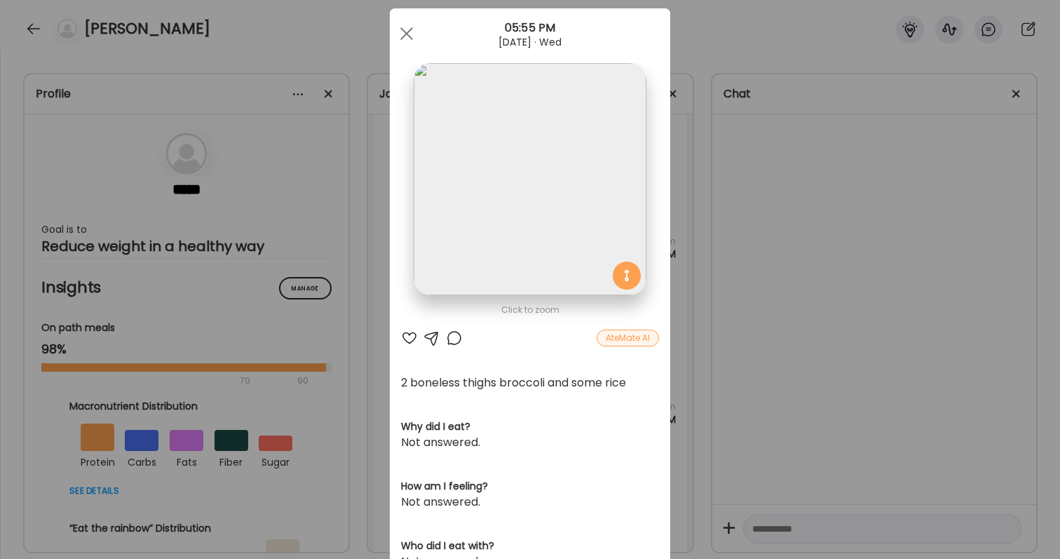
click at [730, 345] on div "Ate Coach Dashboard Wahoo! It’s official Take a moment to set up your Coach Pro…" at bounding box center [530, 279] width 1060 height 559
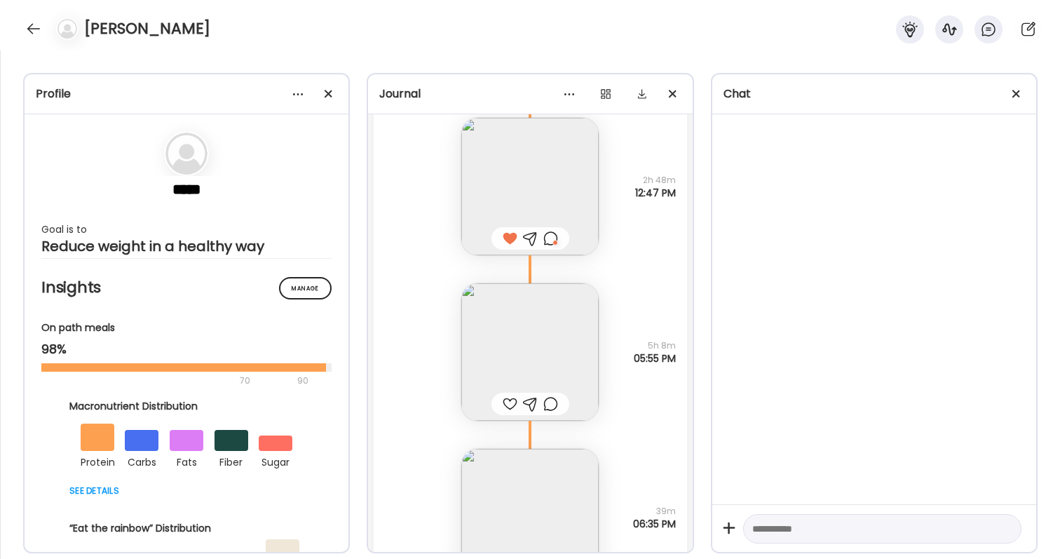
scroll to position [38785, 0]
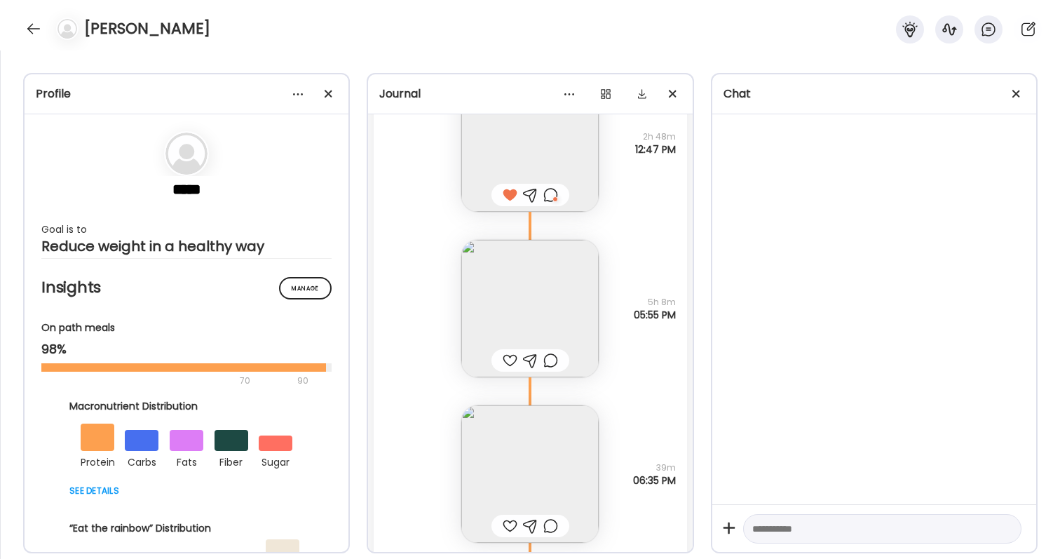
click at [510, 520] on div at bounding box center [510, 525] width 15 height 17
click at [510, 355] on div at bounding box center [510, 360] width 15 height 17
click at [548, 358] on div at bounding box center [550, 360] width 15 height 17
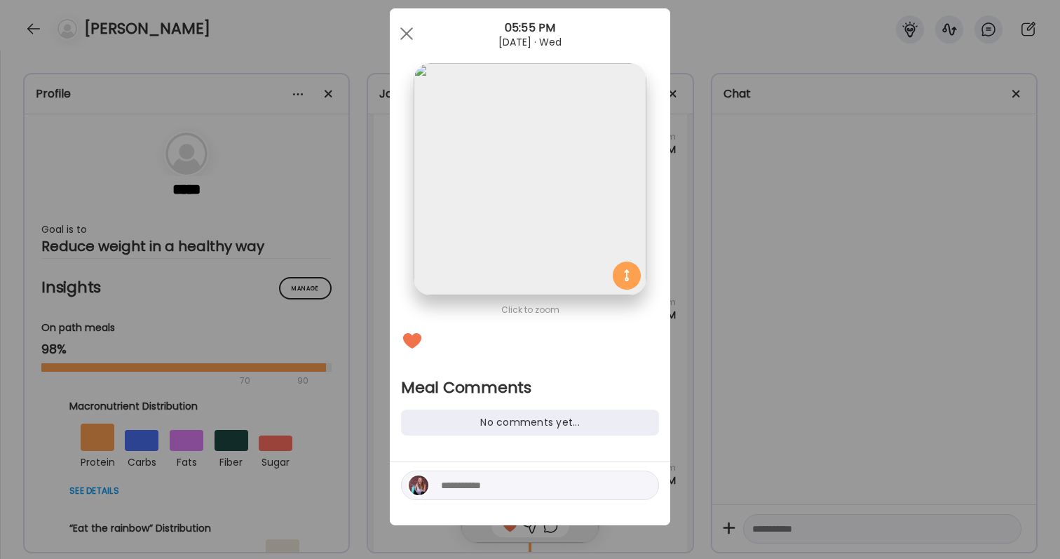
click at [502, 485] on textarea at bounding box center [535, 485] width 189 height 17
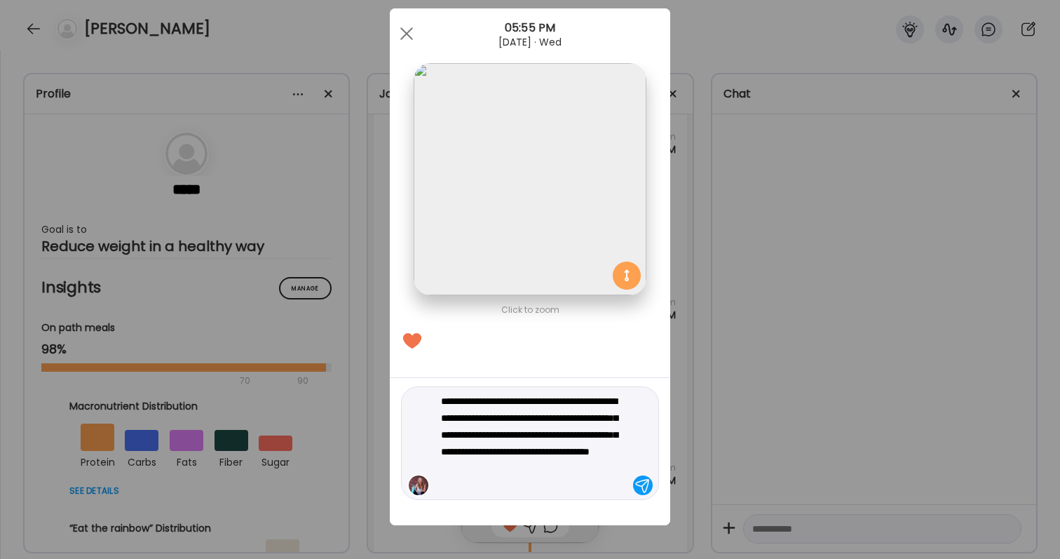
click at [590, 433] on textarea "**********" at bounding box center [535, 443] width 189 height 101
click at [561, 486] on textarea "**********" at bounding box center [535, 443] width 189 height 101
click at [518, 395] on textarea "**********" at bounding box center [535, 443] width 189 height 101
click at [543, 482] on textarea "**********" at bounding box center [535, 443] width 189 height 101
click at [489, 468] on textarea "**********" at bounding box center [535, 443] width 189 height 101
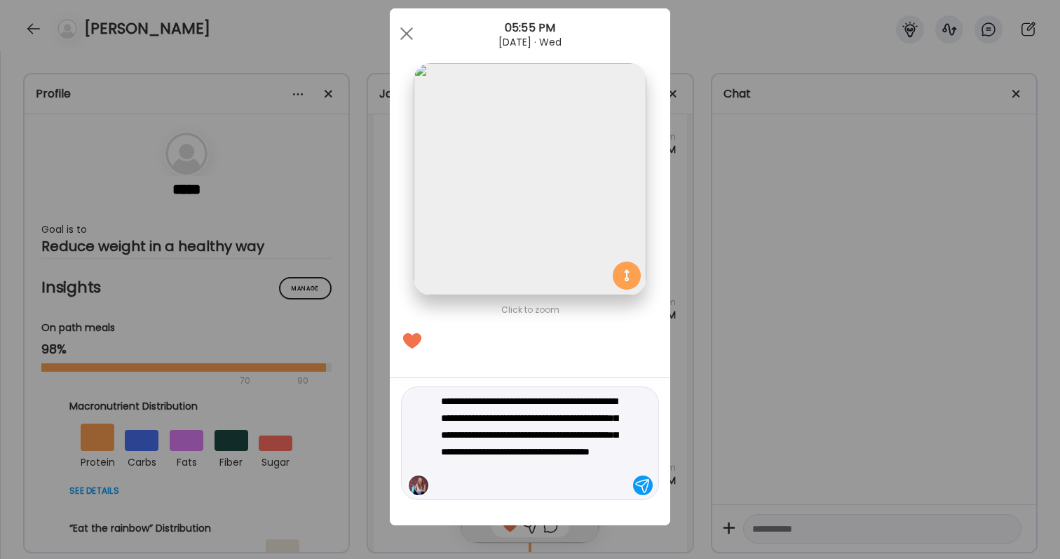
type textarea "**********"
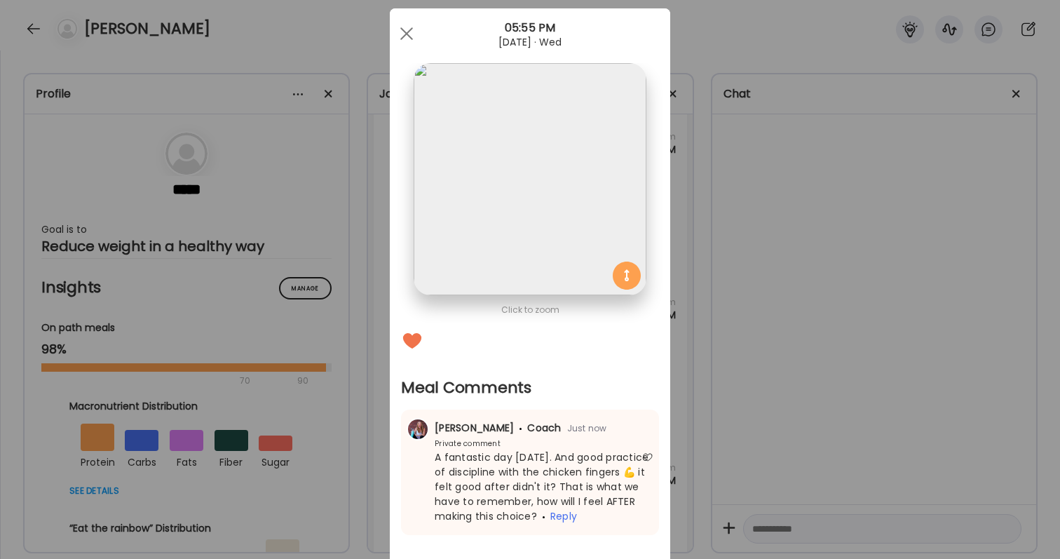
click at [718, 402] on div "Ate Coach Dashboard Wahoo! It’s official Take a moment to set up your Coach Pro…" at bounding box center [530, 279] width 1060 height 559
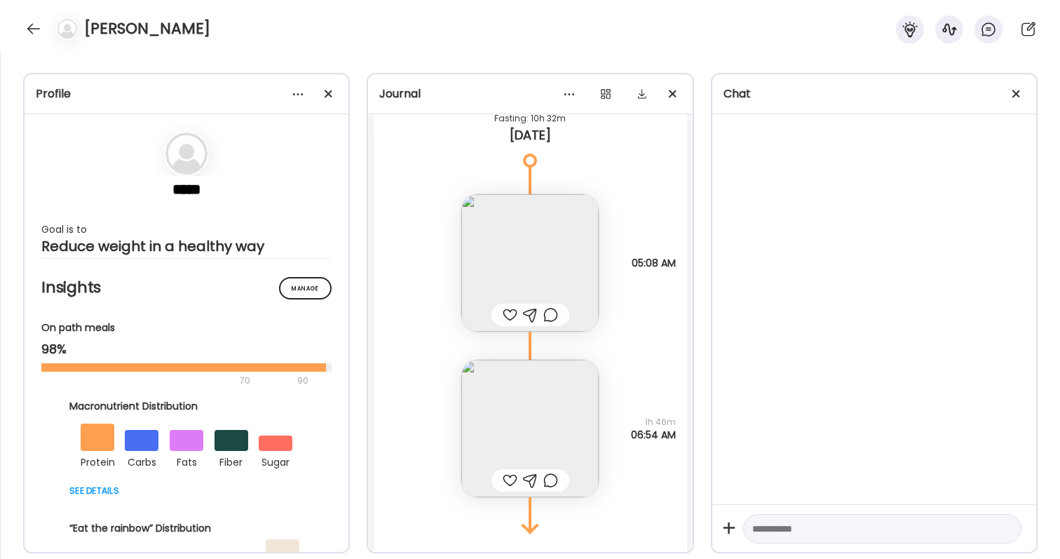
scroll to position [39362, 0]
click at [512, 310] on div at bounding box center [510, 310] width 15 height 17
click at [538, 312] on div at bounding box center [530, 310] width 15 height 17
click at [547, 313] on div at bounding box center [550, 310] width 15 height 17
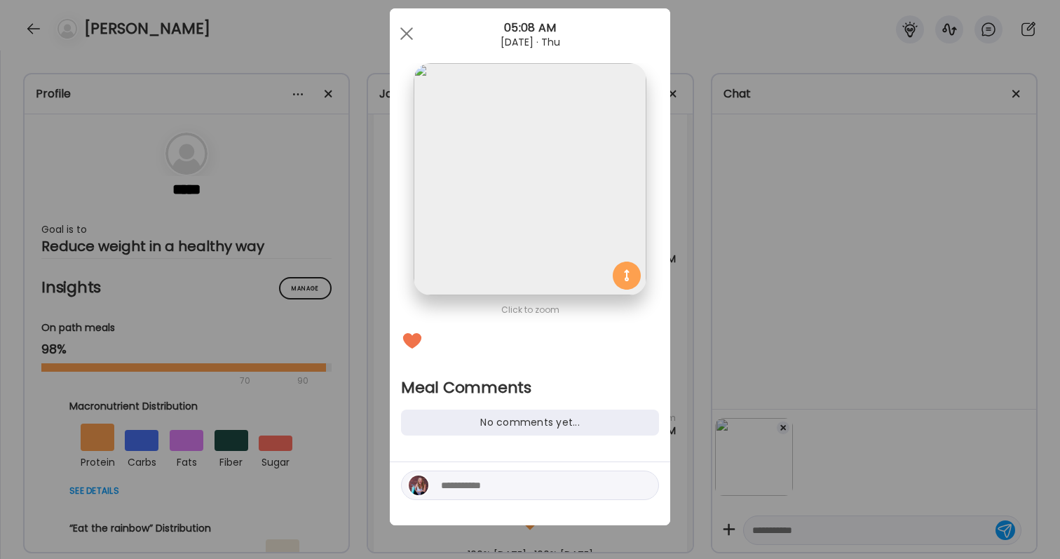
click at [614, 496] on div at bounding box center [530, 484] width 258 height 29
click at [610, 484] on textarea at bounding box center [535, 485] width 189 height 17
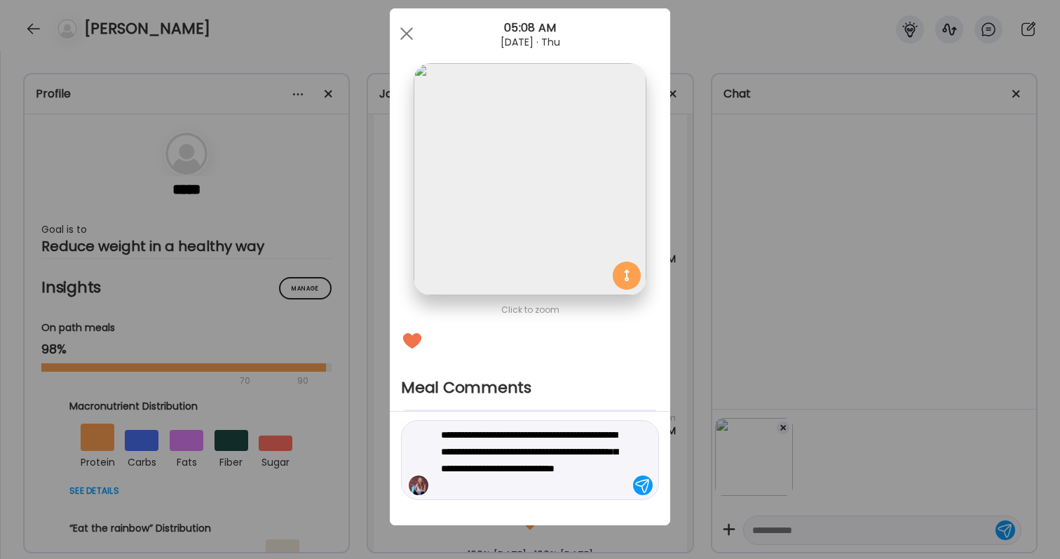
click at [602, 465] on textarea "**********" at bounding box center [535, 459] width 189 height 67
type textarea "**********"
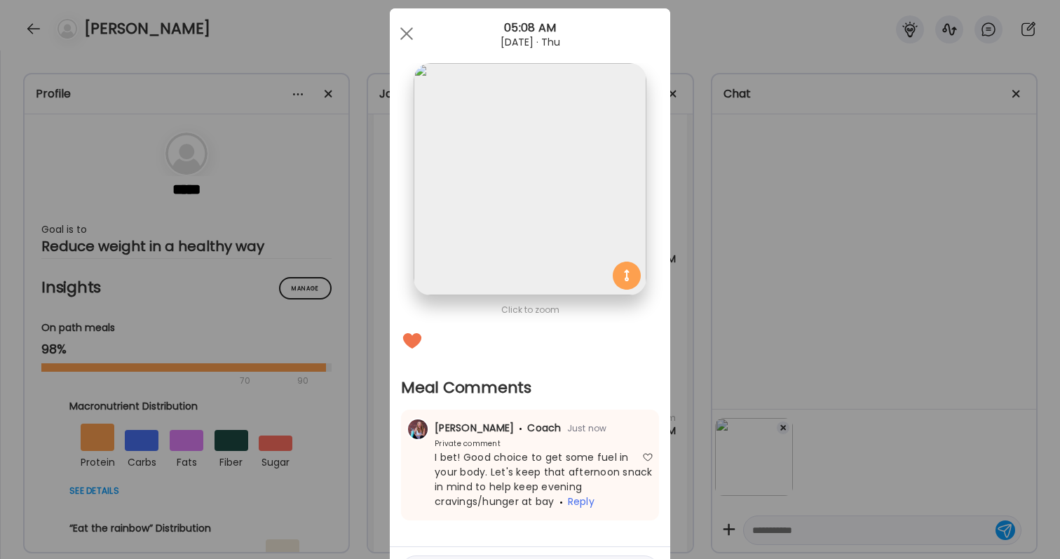
click at [847, 381] on div "Ate Coach Dashboard Wahoo! It’s official Take a moment to set up your Coach Pro…" at bounding box center [530, 279] width 1060 height 559
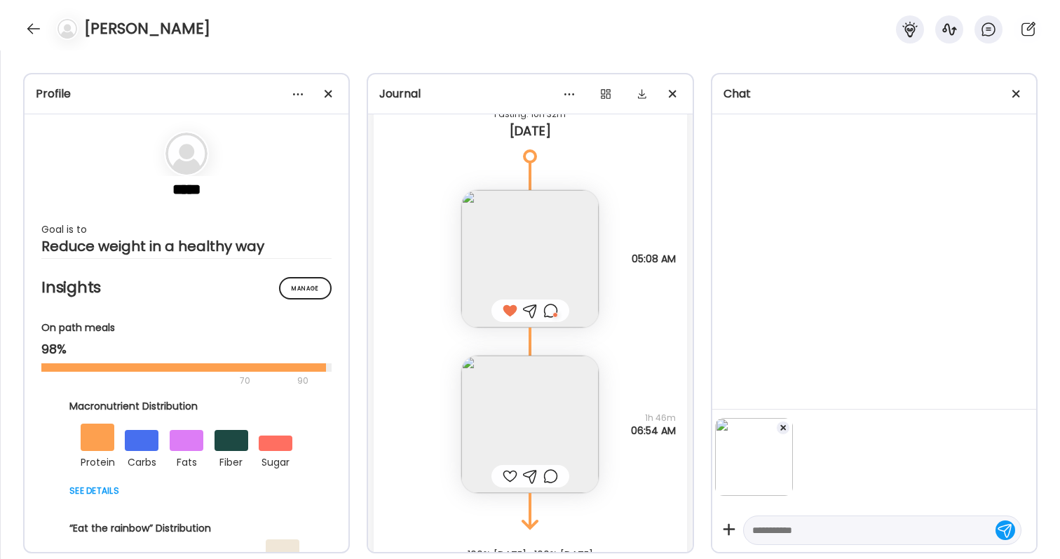
click at [787, 429] on div at bounding box center [783, 428] width 14 height 14
click at [477, 416] on img at bounding box center [529, 423] width 137 height 137
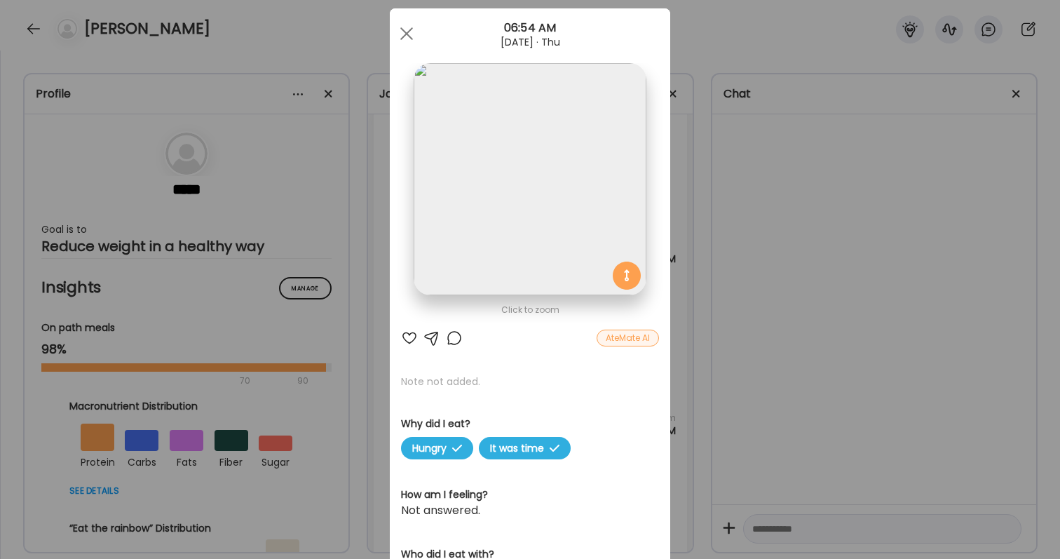
click at [405, 337] on div at bounding box center [409, 338] width 17 height 17
click at [773, 303] on div "Ate Coach Dashboard Wahoo! It’s official Take a moment to set up your Coach Pro…" at bounding box center [530, 279] width 1060 height 559
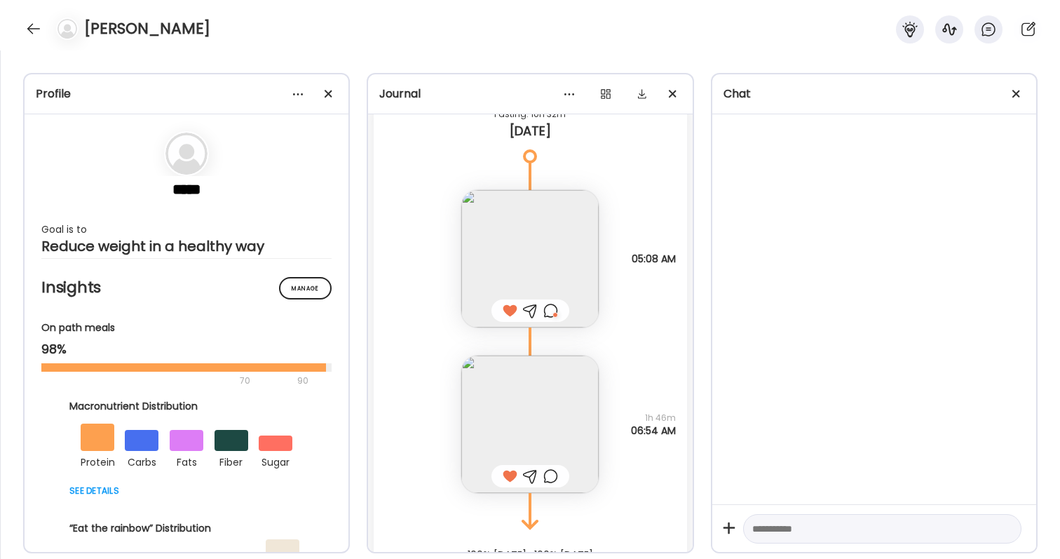
click at [553, 473] on div at bounding box center [550, 476] width 15 height 17
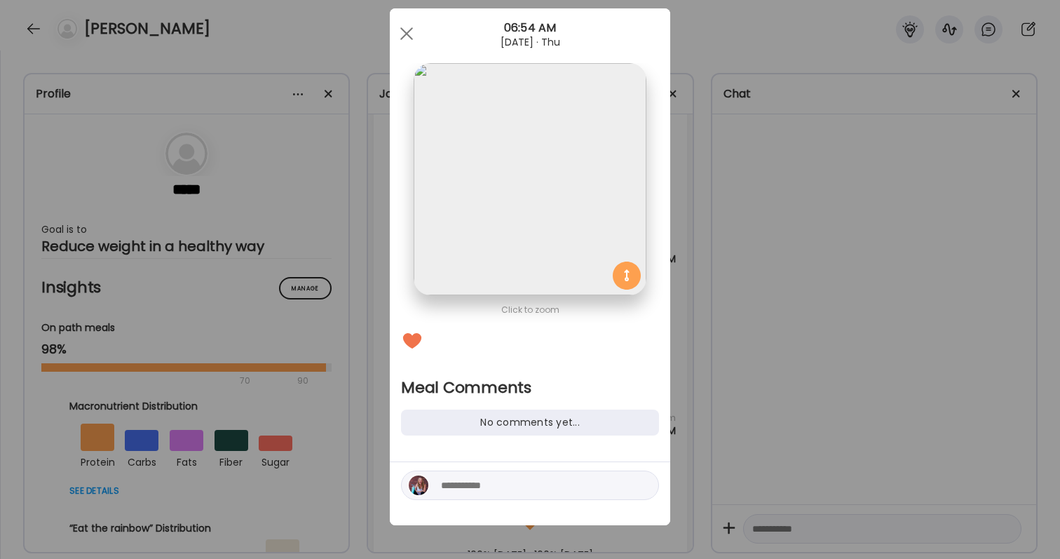
click at [523, 489] on textarea at bounding box center [535, 485] width 189 height 17
type textarea "**********"
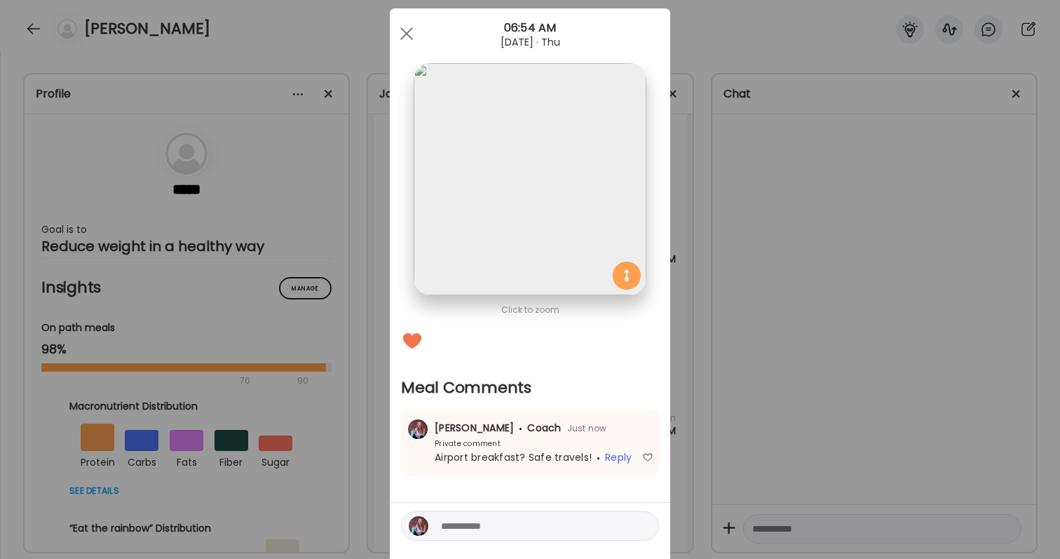
click at [791, 367] on div "Ate Coach Dashboard Wahoo! It’s official Take a moment to set up your Coach Pro…" at bounding box center [530, 279] width 1060 height 559
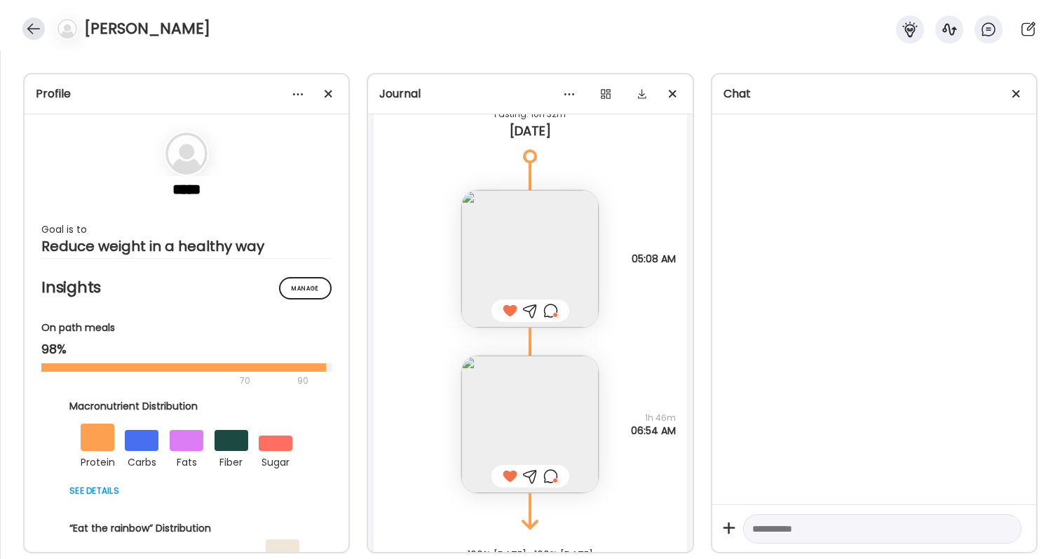
click at [37, 26] on div at bounding box center [33, 29] width 22 height 22
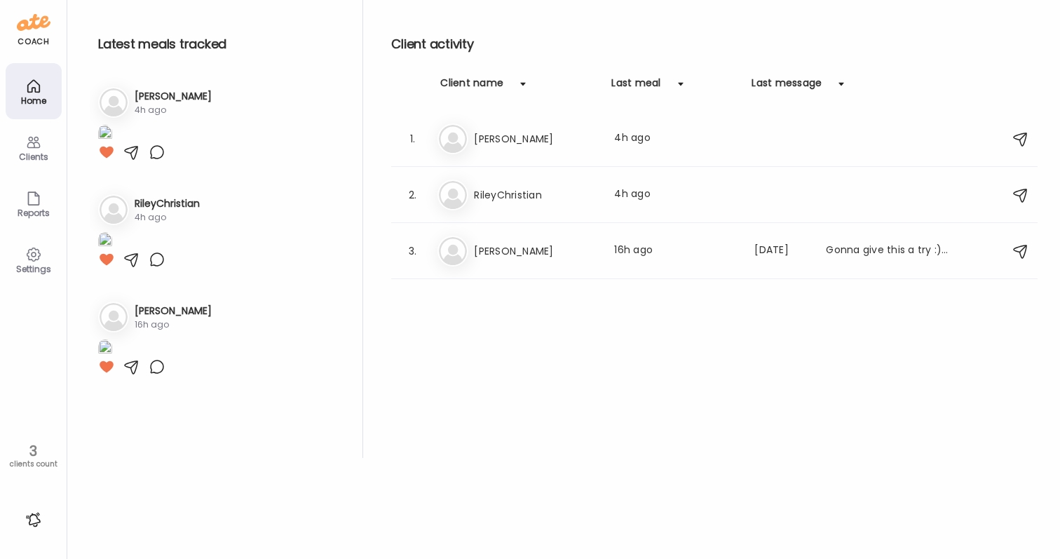
click at [37, 523] on div at bounding box center [33, 519] width 22 height 22
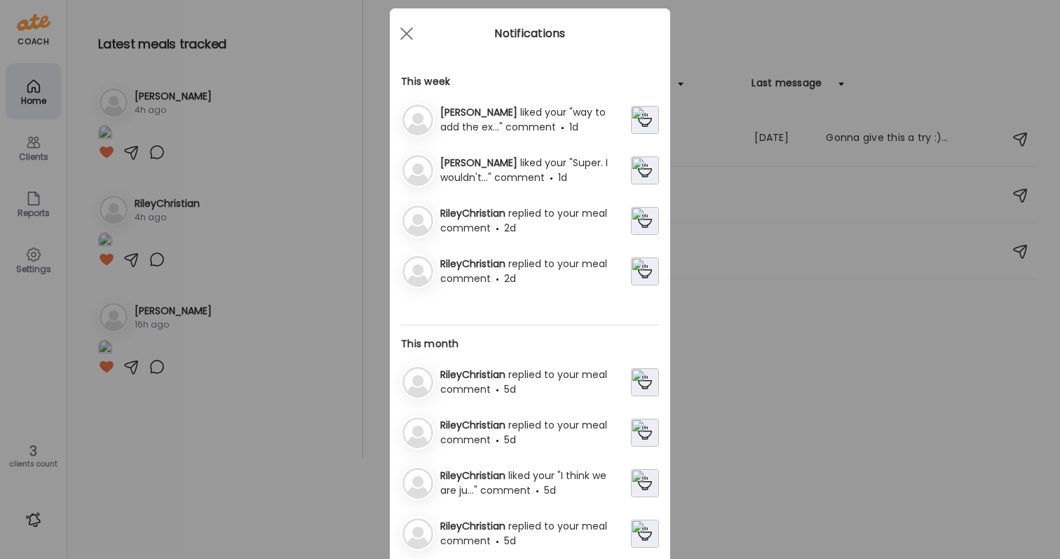
click at [533, 219] on span "replied to your meal comment" at bounding box center [523, 220] width 167 height 29
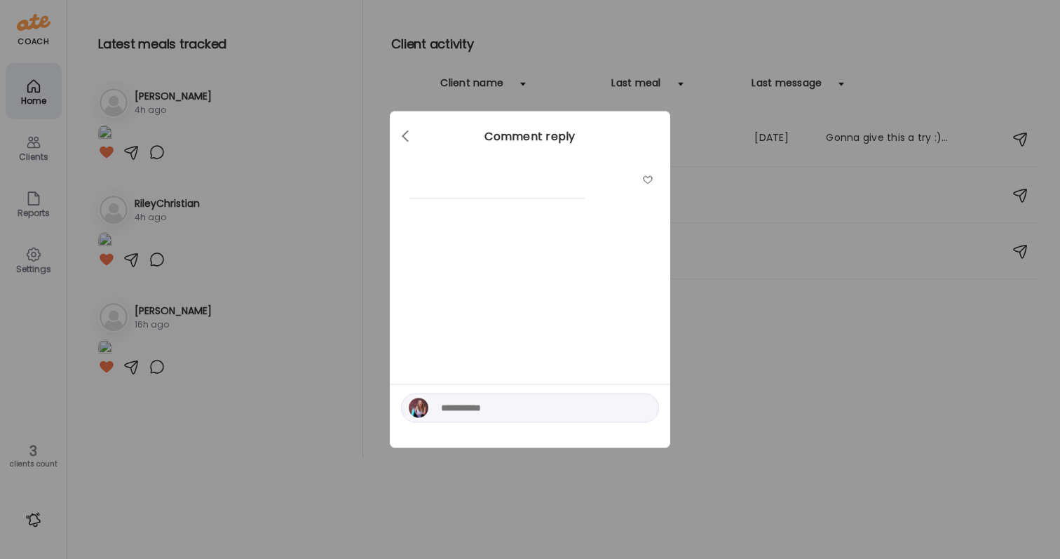
scroll to position [0, 0]
